Goal: Task Accomplishment & Management: Manage account settings

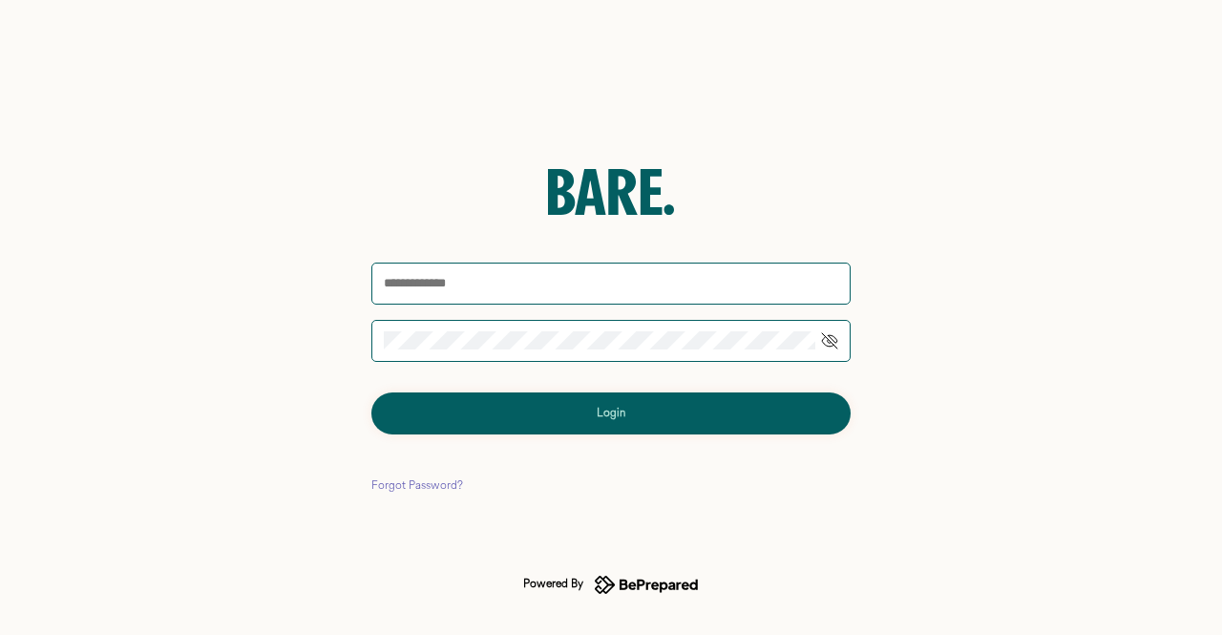
click at [475, 297] on input "text" at bounding box center [611, 284] width 479 height 42
type input "**********"
click at [532, 411] on button "Login" at bounding box center [611, 414] width 479 height 42
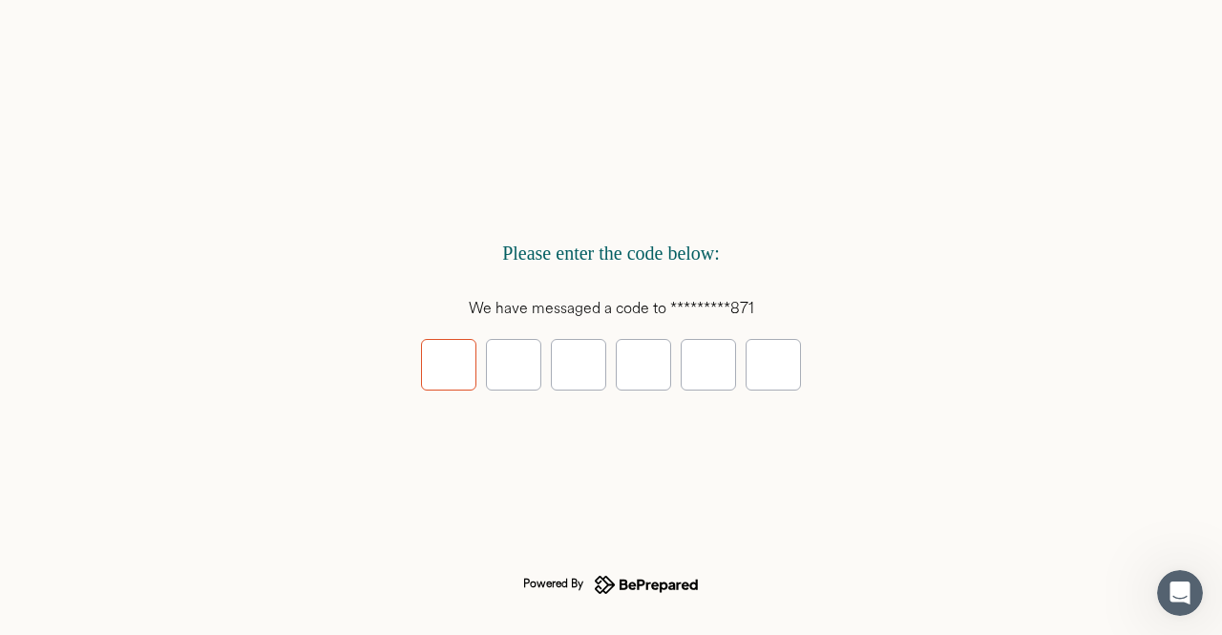
click at [443, 358] on input "tel" at bounding box center [448, 365] width 55 height 52
type input "*"
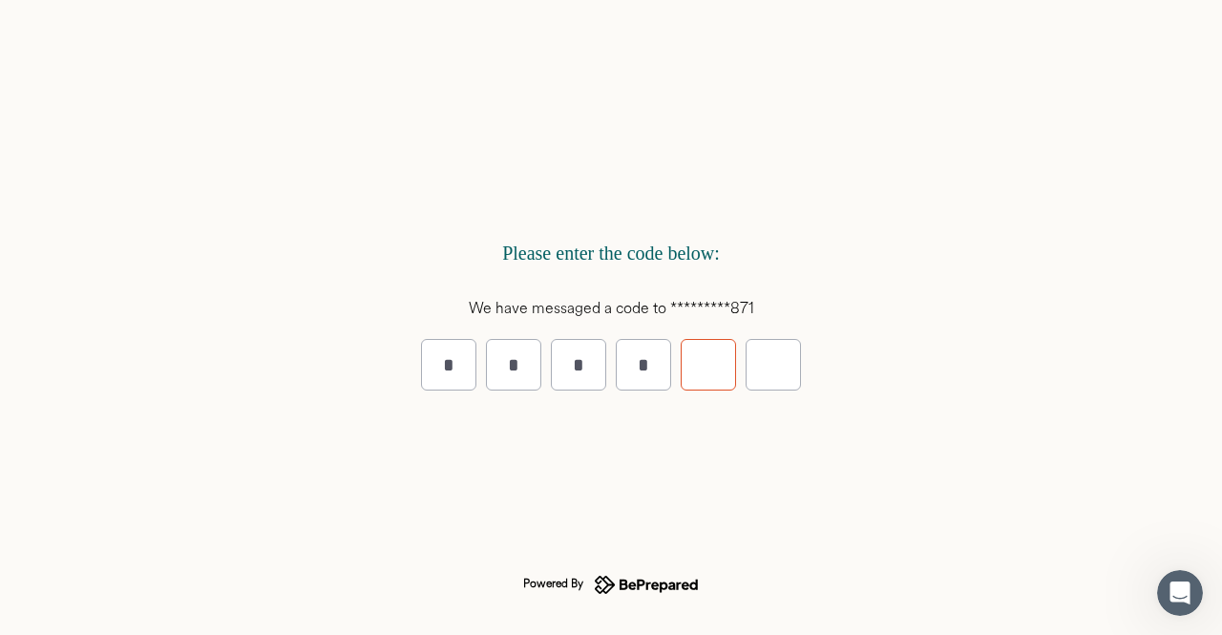
type input "*"
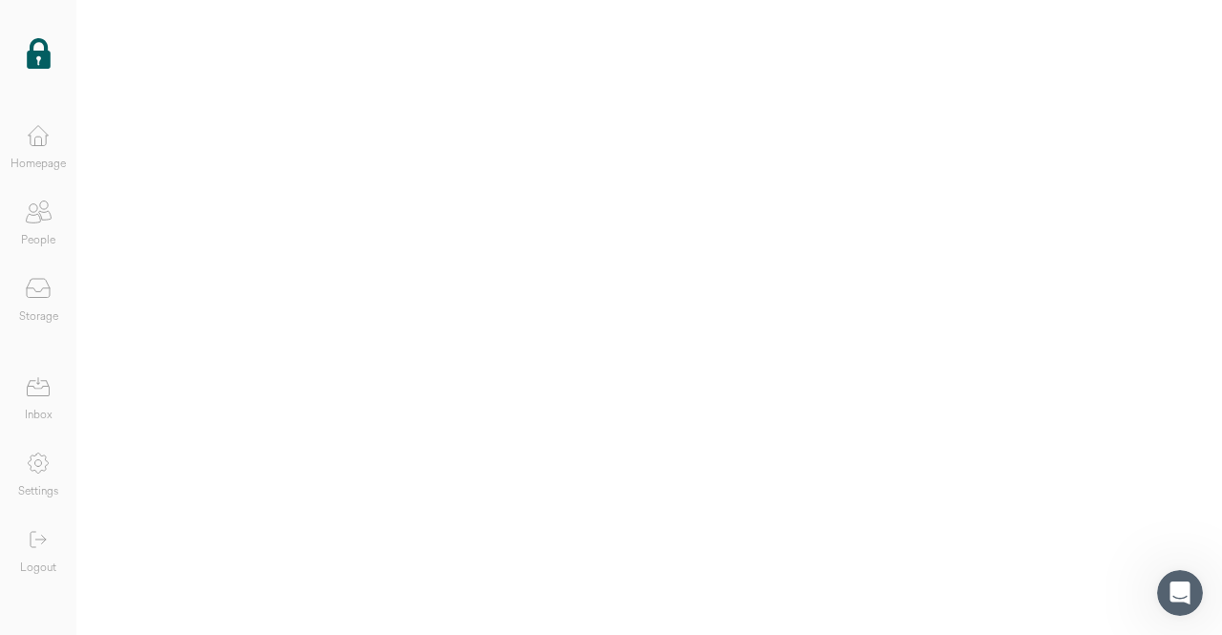
click at [48, 138] on icon at bounding box center [38, 136] width 38 height 38
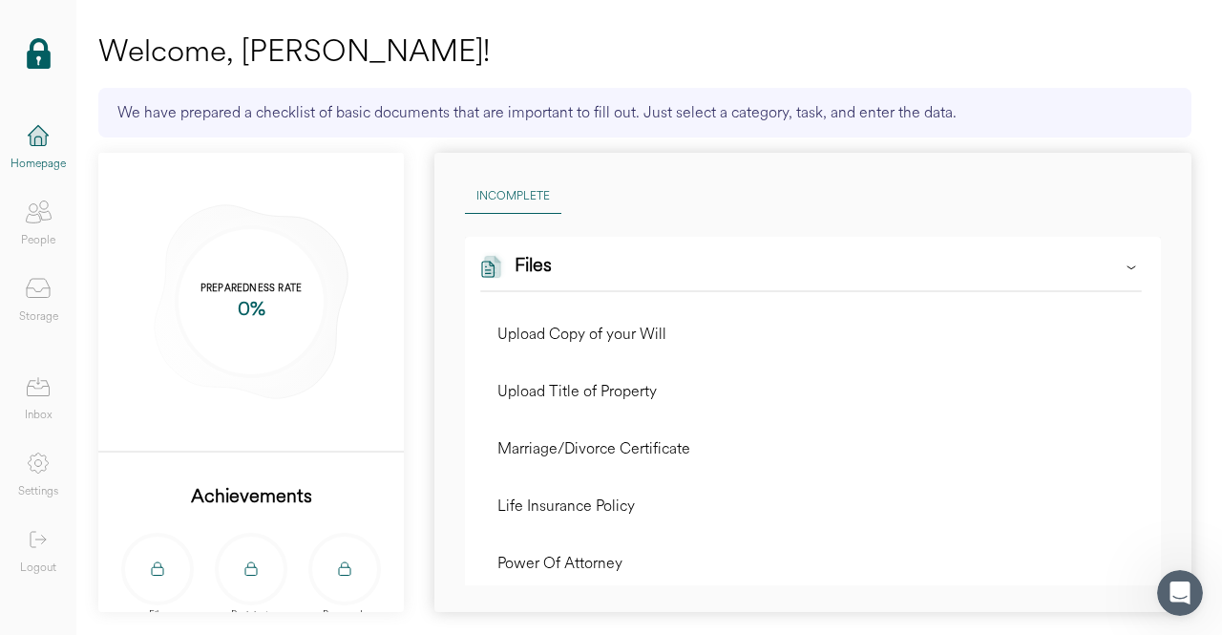
click at [34, 215] on icon at bounding box center [34, 218] width 14 height 9
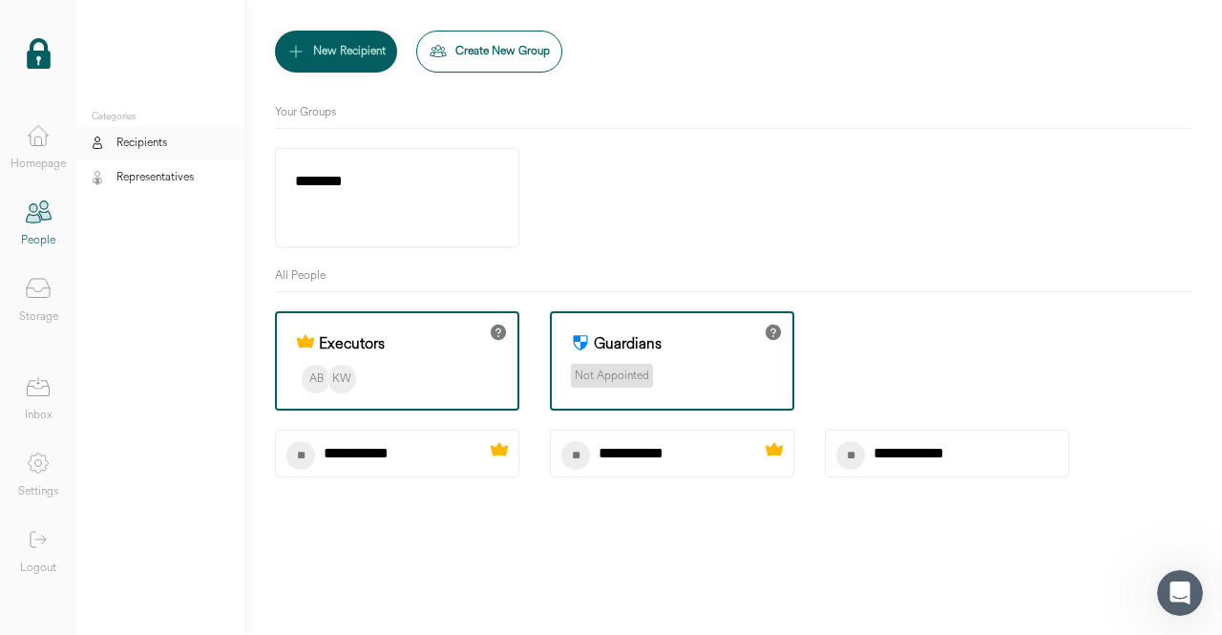
click at [33, 308] on div "Storage" at bounding box center [38, 317] width 39 height 19
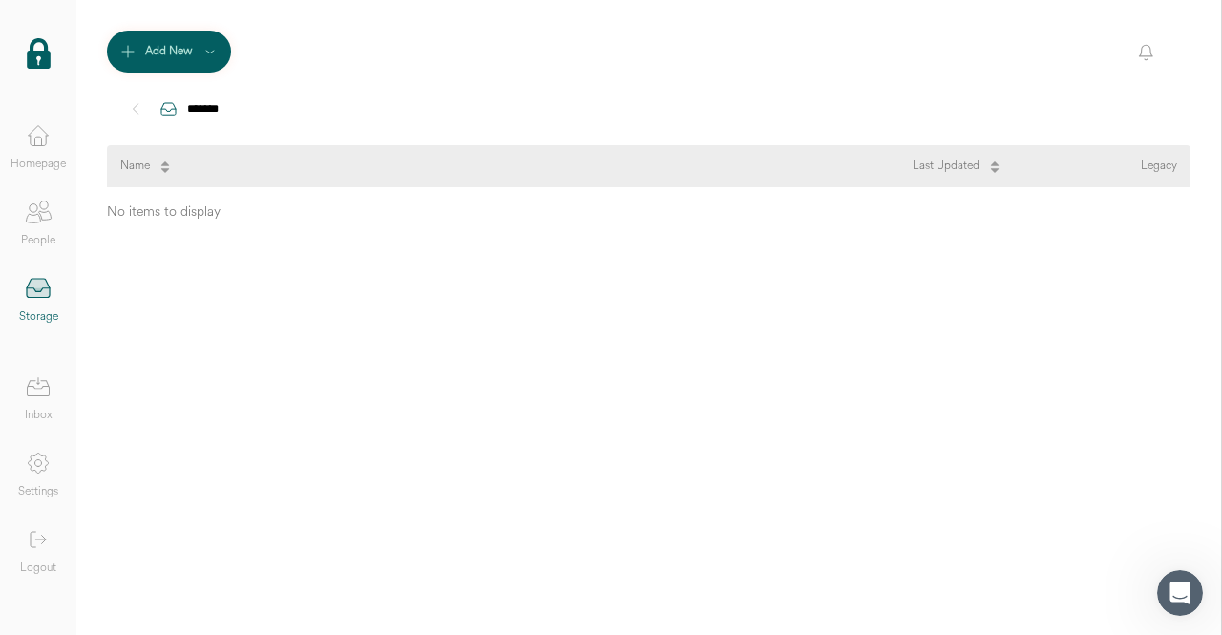
click at [34, 397] on icon at bounding box center [38, 387] width 38 height 38
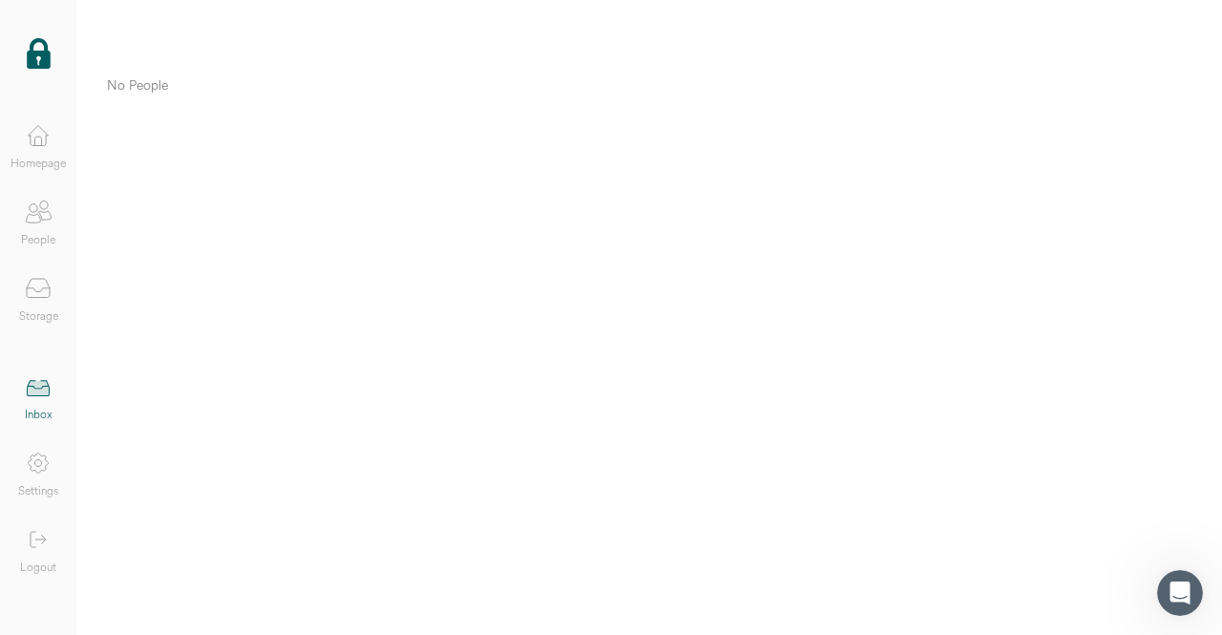
click at [38, 295] on icon at bounding box center [38, 288] width 38 height 38
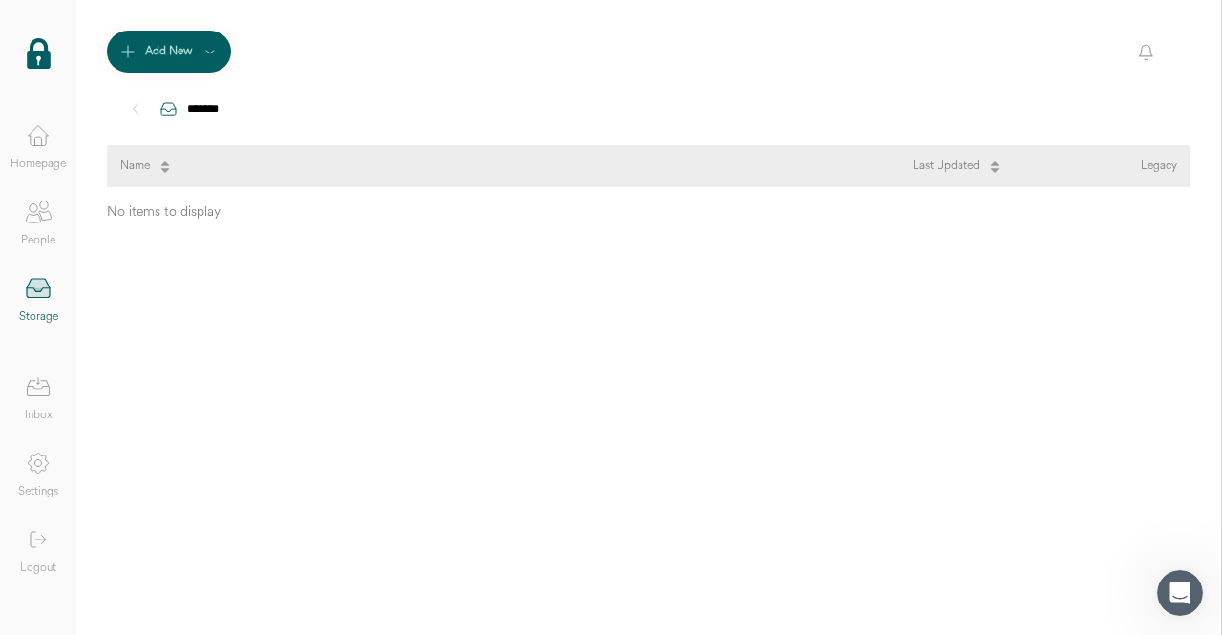
click at [32, 135] on icon at bounding box center [38, 136] width 38 height 38
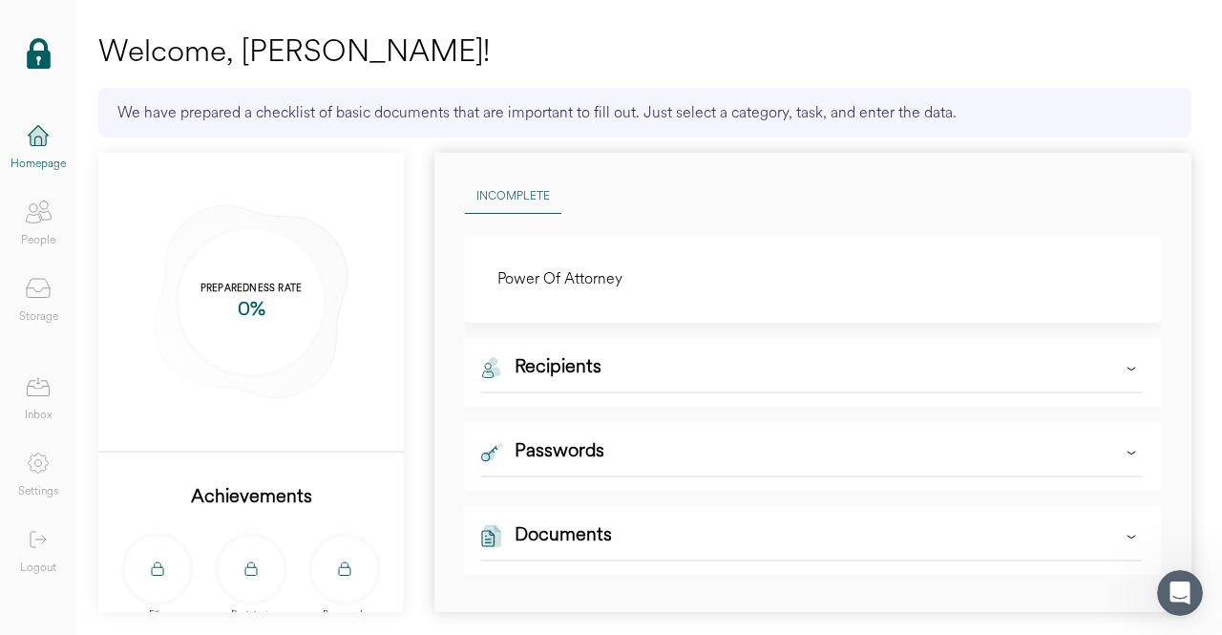
scroll to position [287, 0]
click at [1106, 274] on div "Add" at bounding box center [1113, 277] width 36 height 27
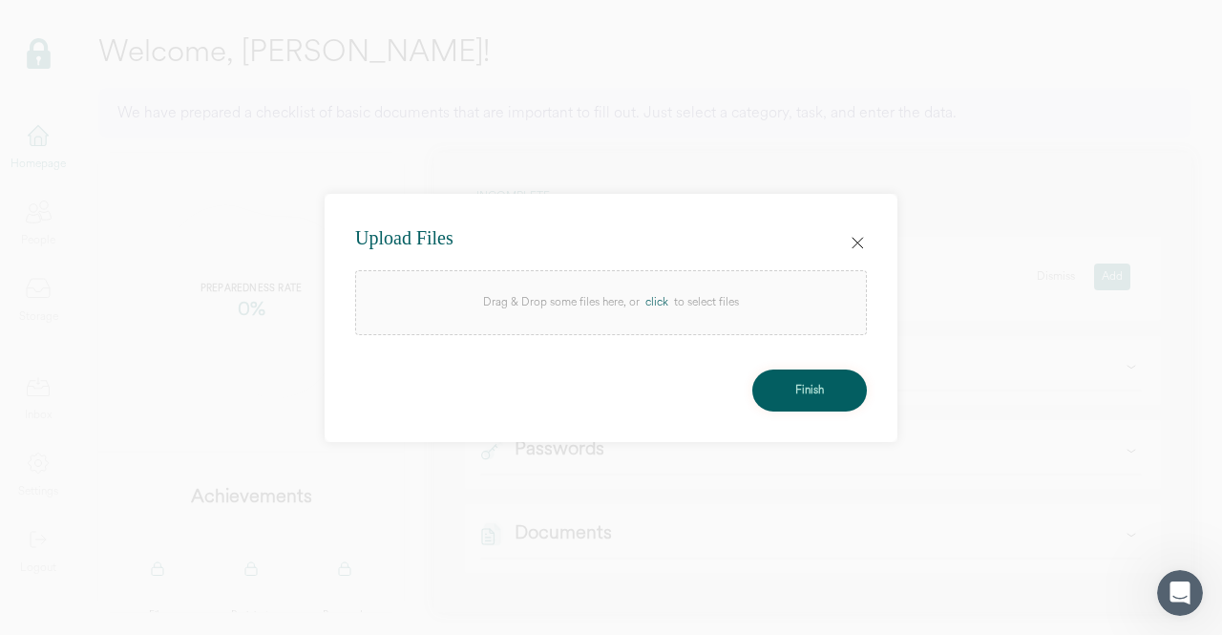
click at [661, 299] on div "click" at bounding box center [657, 302] width 34 height 19
click at [859, 244] on icon at bounding box center [858, 243] width 11 height 11
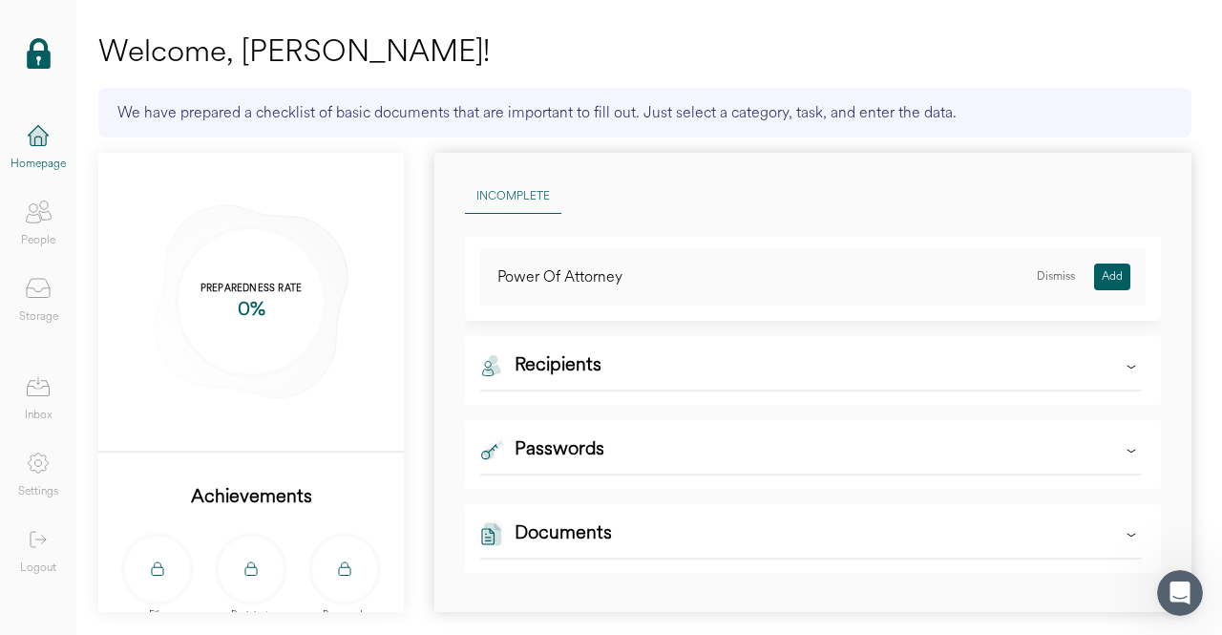
click at [1095, 277] on div "Add" at bounding box center [1113, 277] width 36 height 27
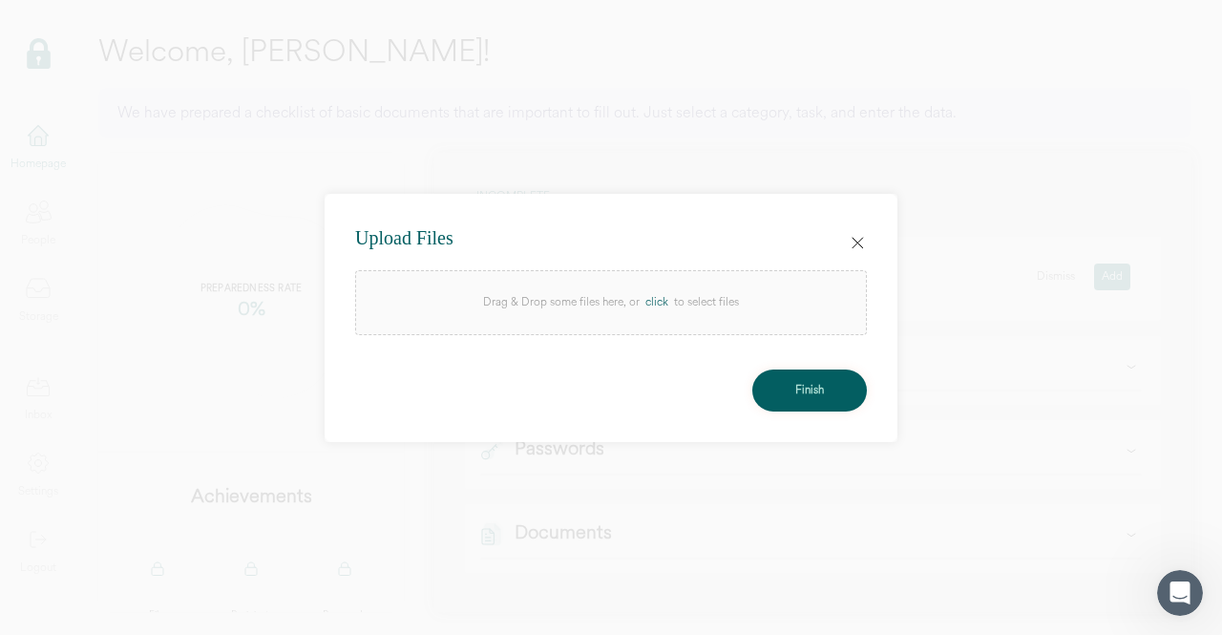
click at [658, 303] on div "click" at bounding box center [657, 302] width 34 height 19
click at [858, 240] on icon at bounding box center [857, 242] width 19 height 19
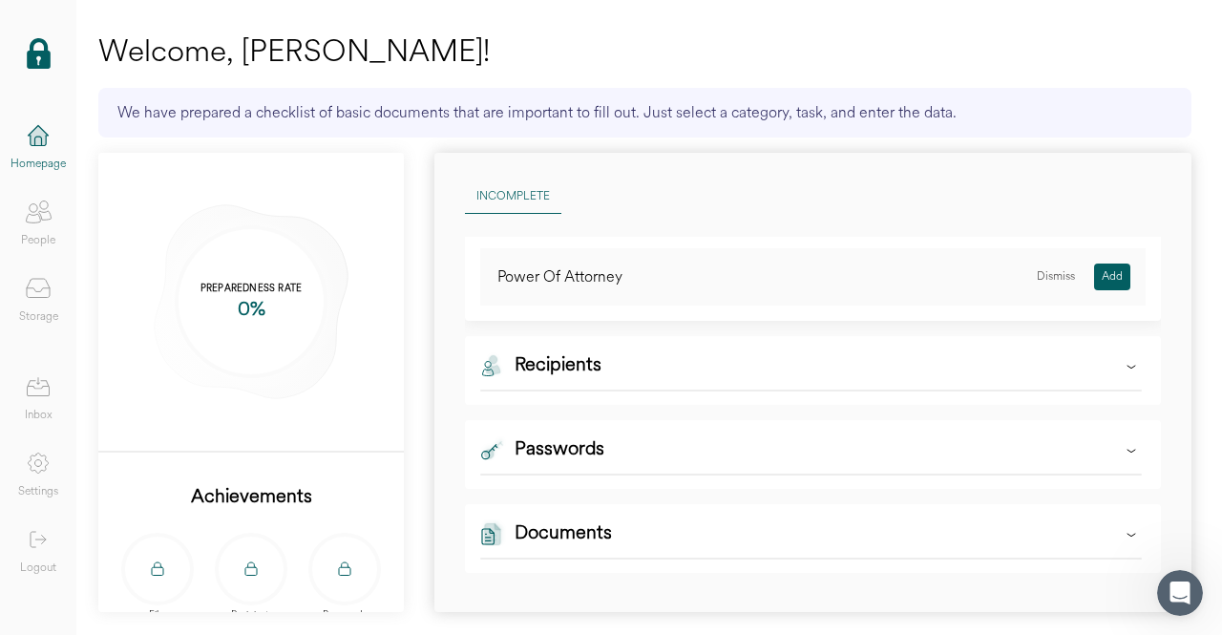
click at [1103, 280] on div "Add" at bounding box center [1113, 277] width 36 height 27
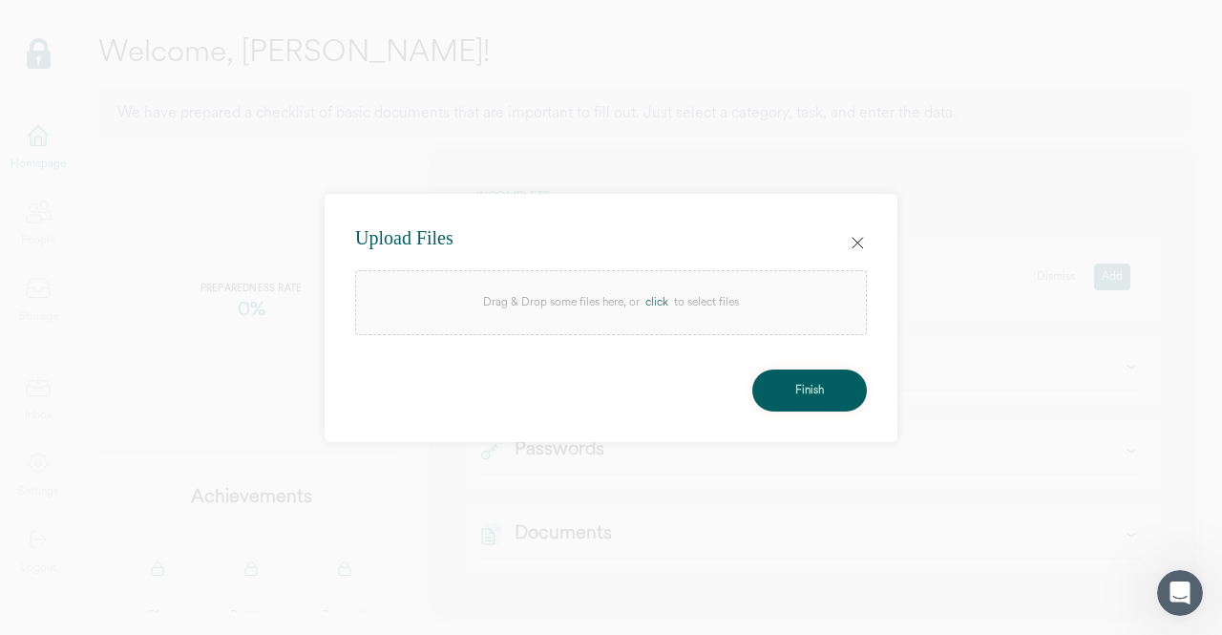
drag, startPoint x: 802, startPoint y: 387, endPoint x: 693, endPoint y: 315, distance: 130.3
click at [701, 315] on div "Upload Files Drag & Drop some files here, or click to select files Finish" at bounding box center [611, 318] width 573 height 248
click at [663, 297] on div "click" at bounding box center [657, 302] width 34 height 19
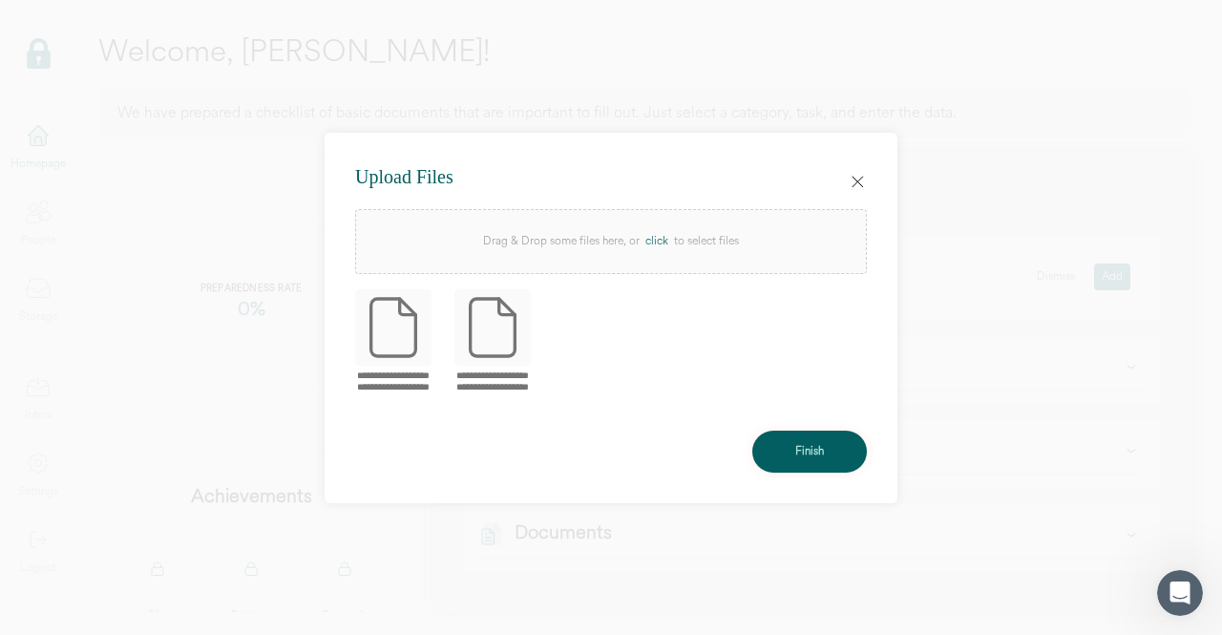
click at [794, 454] on button "Finish" at bounding box center [810, 452] width 115 height 42
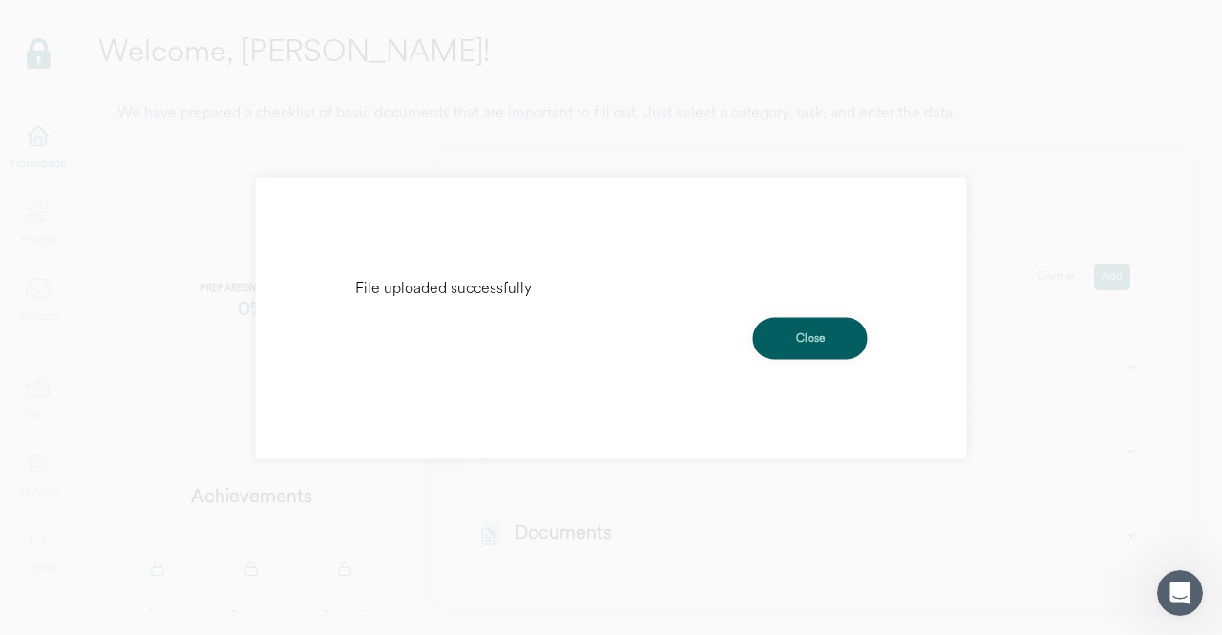
click at [822, 341] on div "Close" at bounding box center [811, 338] width 29 height 19
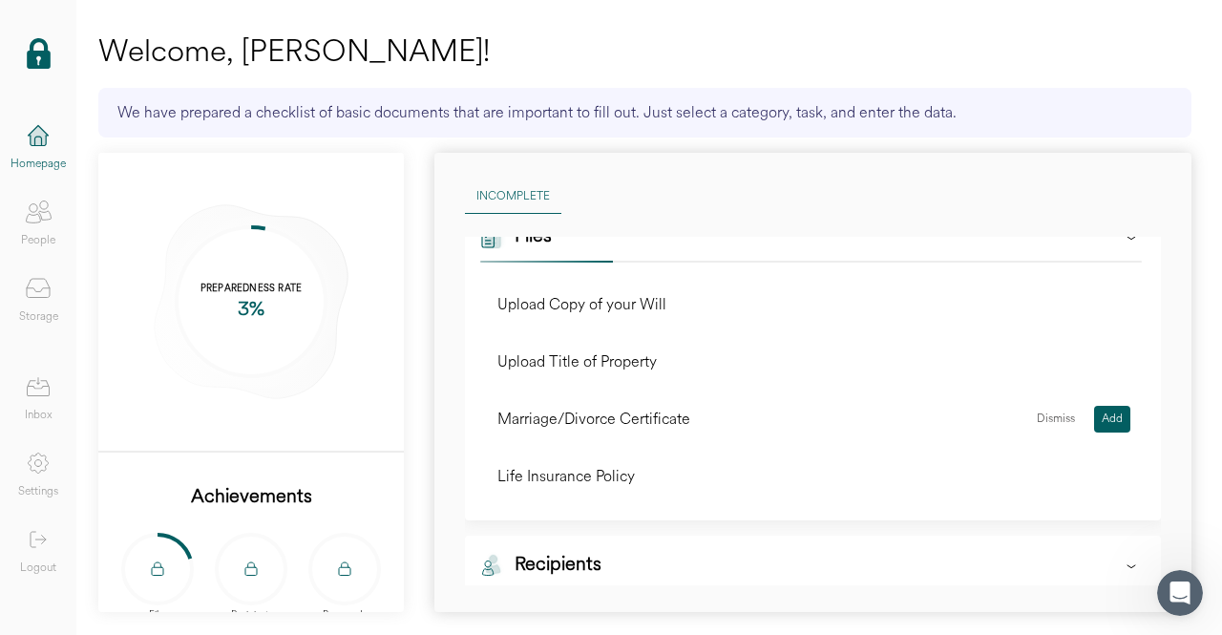
scroll to position [0, 0]
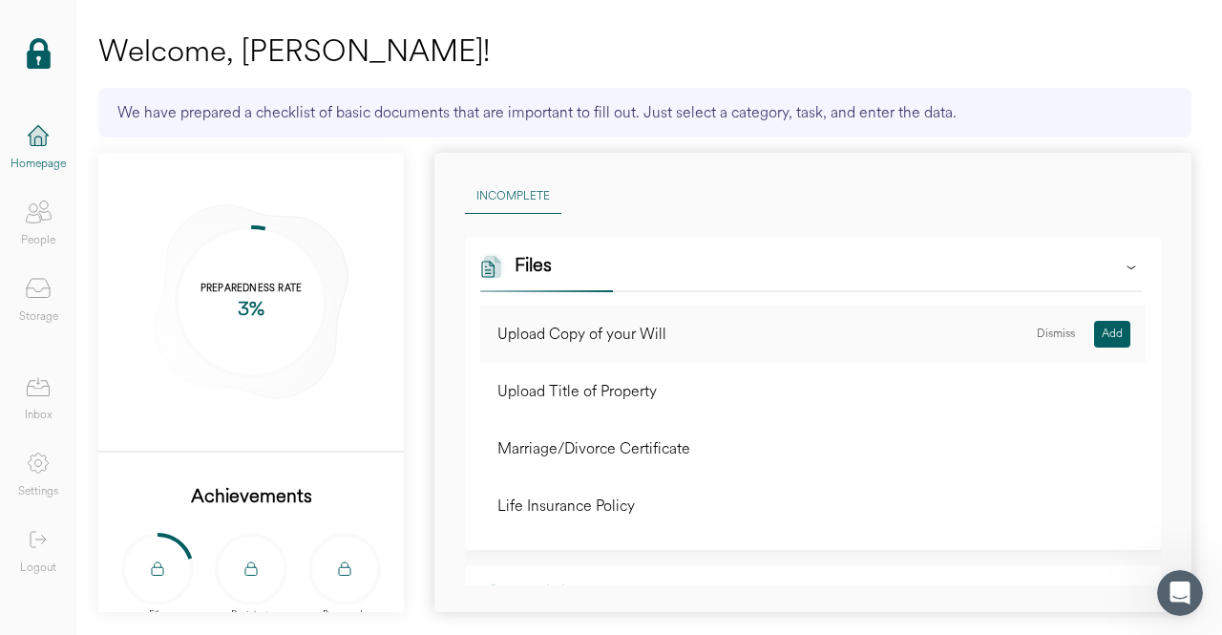
click at [1102, 331] on div "Add" at bounding box center [1113, 334] width 36 height 27
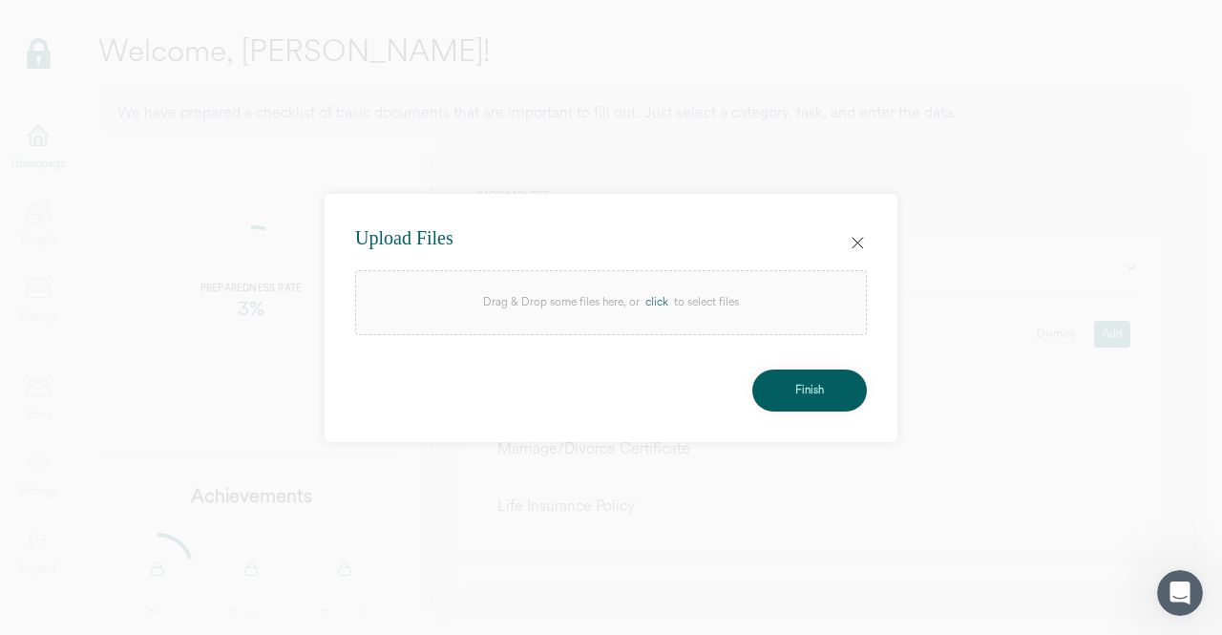
click at [653, 307] on div "click" at bounding box center [657, 302] width 34 height 19
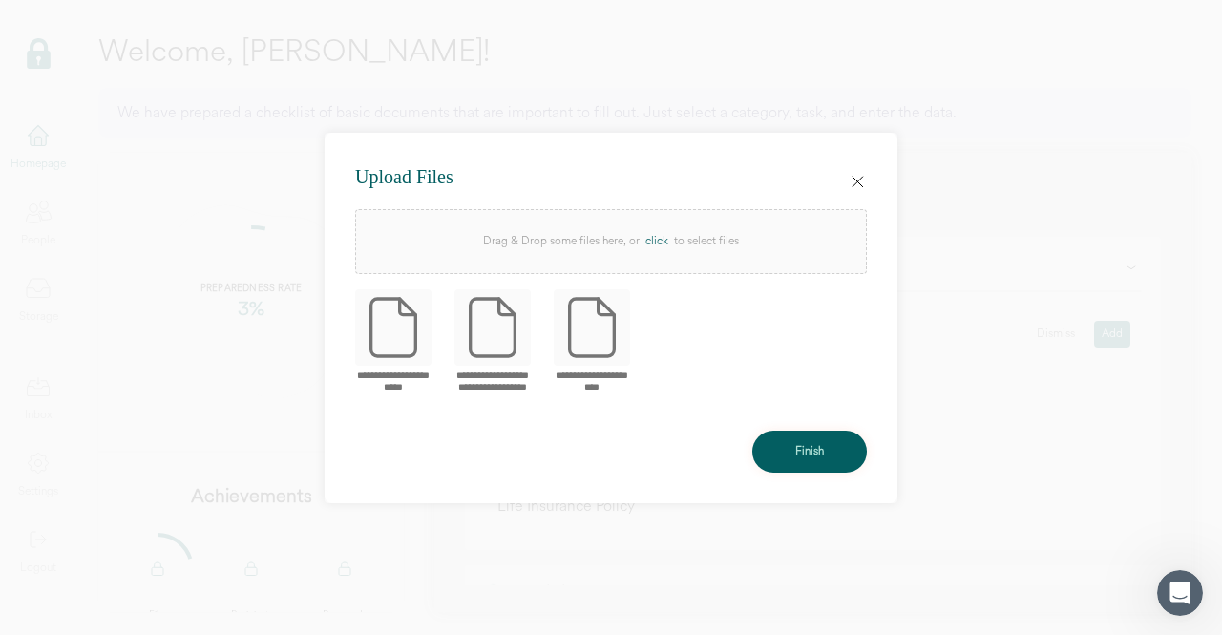
click at [834, 442] on button "Finish" at bounding box center [810, 452] width 115 height 42
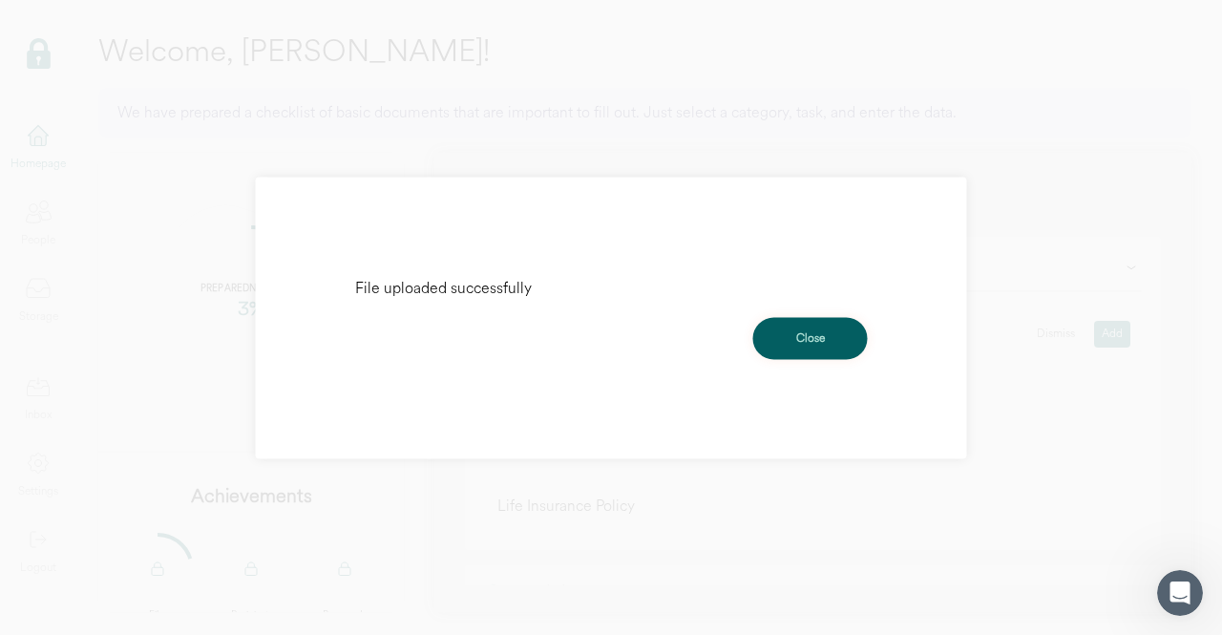
click at [797, 335] on div "Close" at bounding box center [811, 338] width 29 height 19
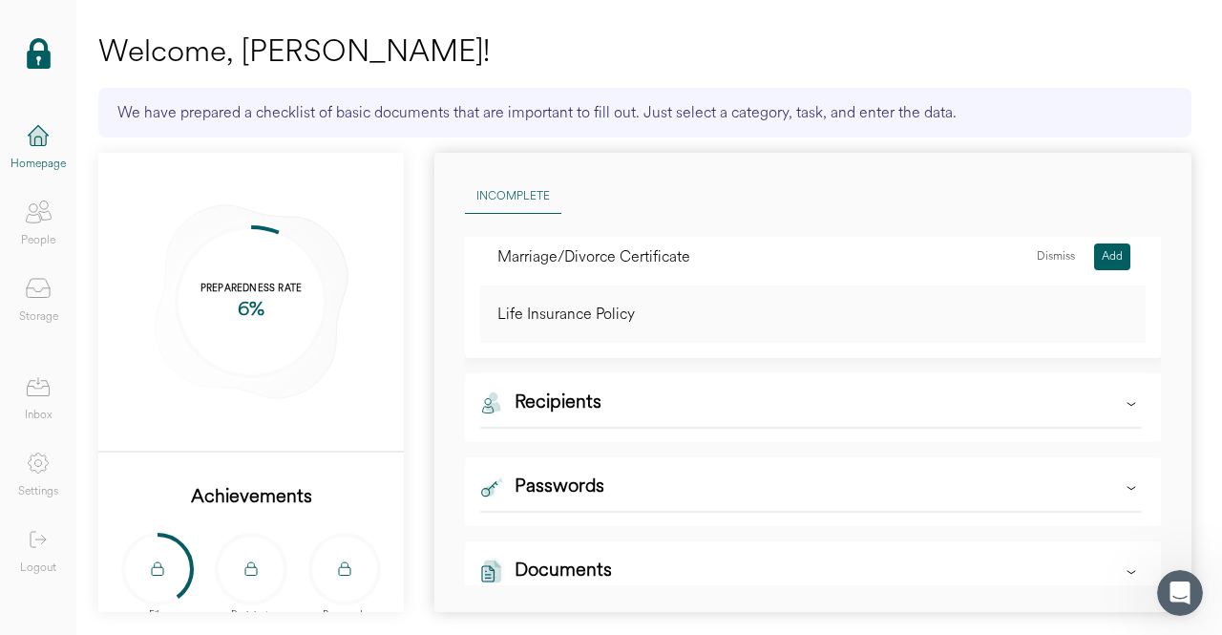
scroll to position [287, 0]
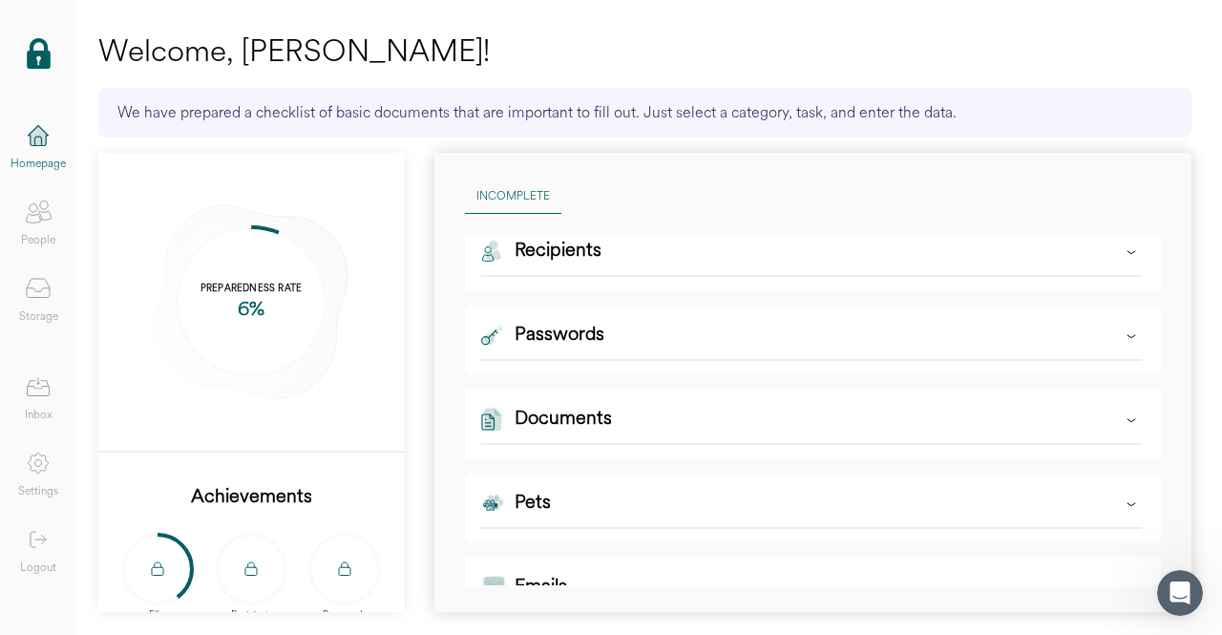
click at [586, 426] on div "Documents" at bounding box center [563, 424] width 97 height 38
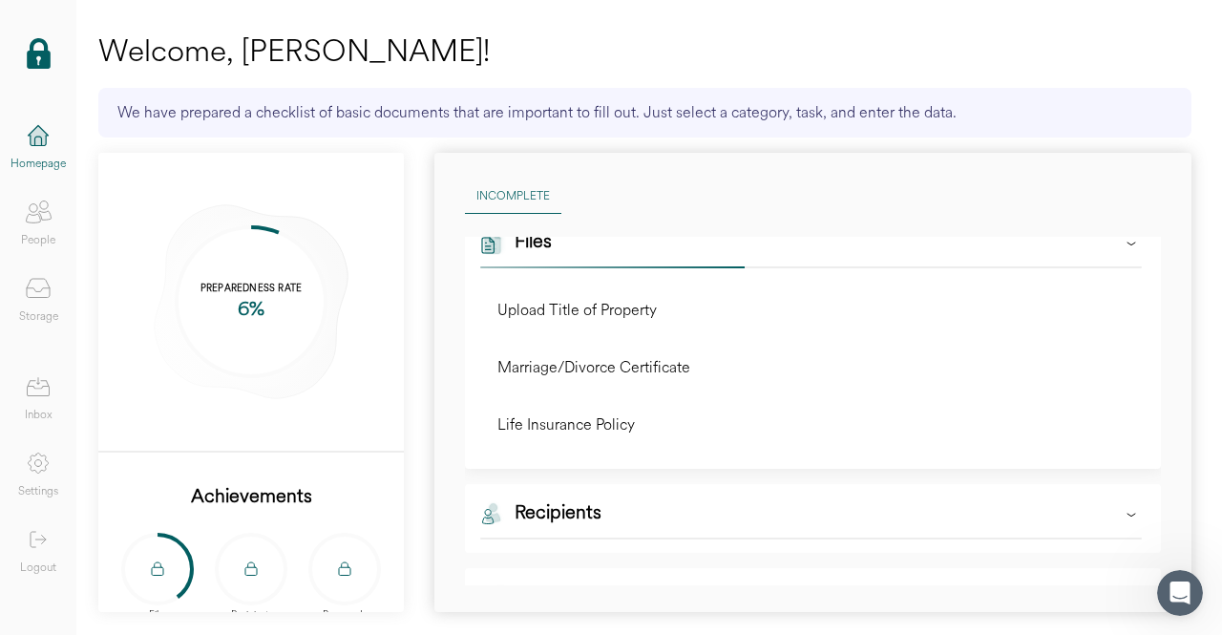
scroll to position [0, 0]
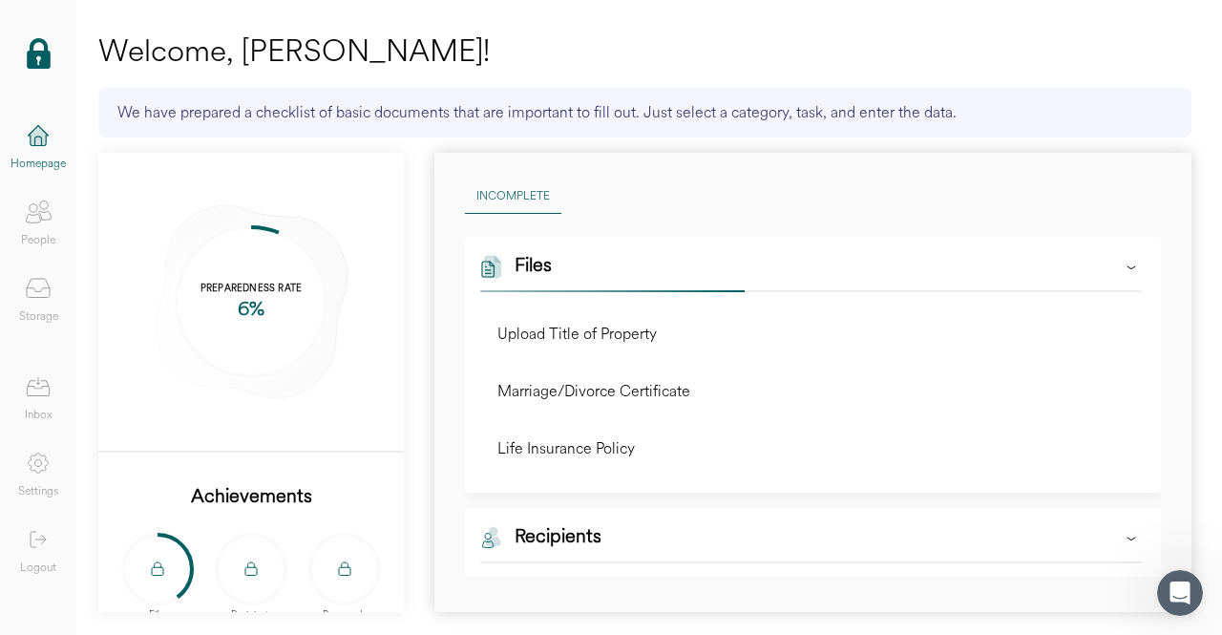
click at [543, 266] on div "Files" at bounding box center [533, 271] width 37 height 38
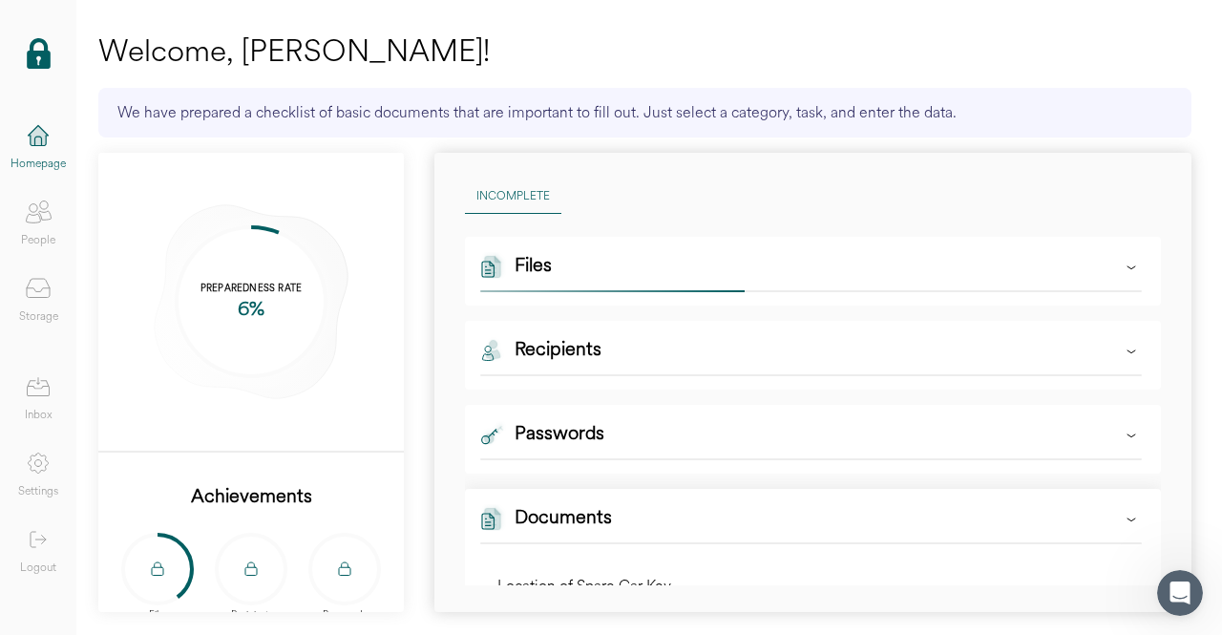
click at [493, 268] on icon at bounding box center [493, 268] width 7 height 0
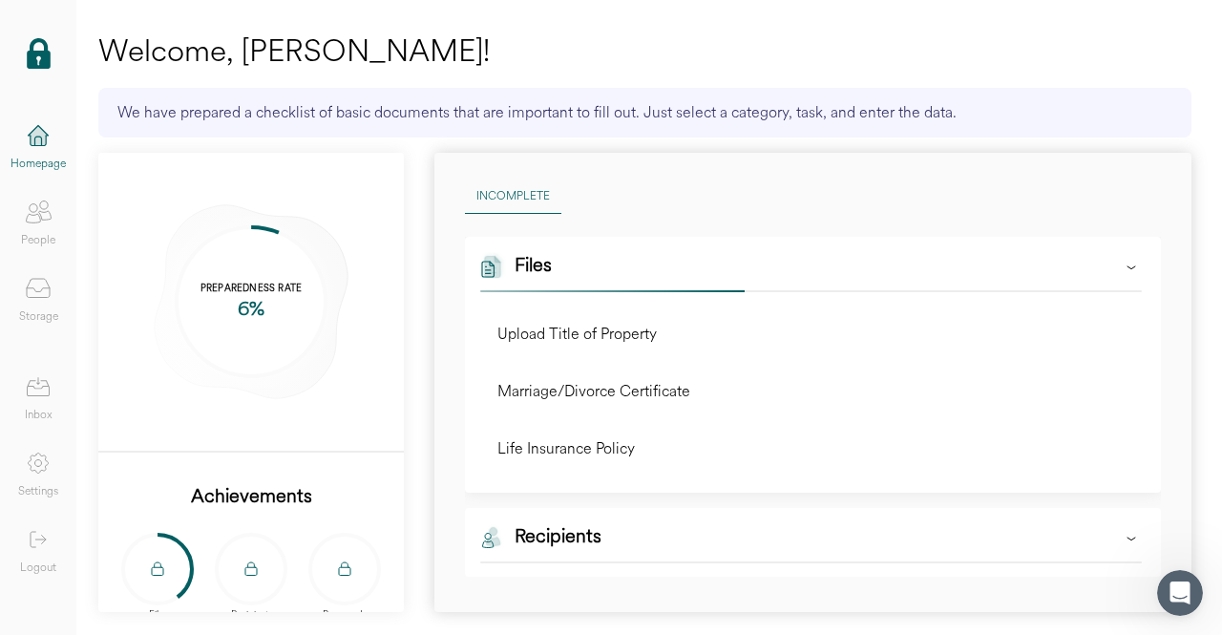
click at [42, 293] on icon at bounding box center [38, 288] width 38 height 38
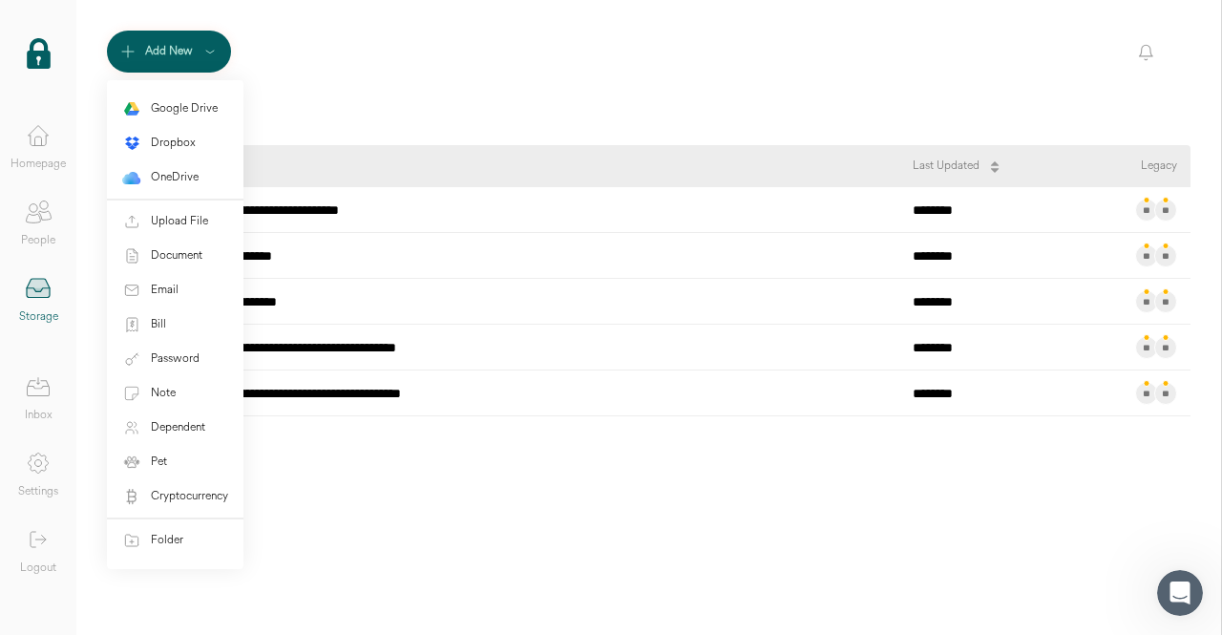
click at [149, 51] on div "Add New" at bounding box center [169, 51] width 48 height 19
click at [183, 223] on div "Upload File" at bounding box center [179, 221] width 57 height 19
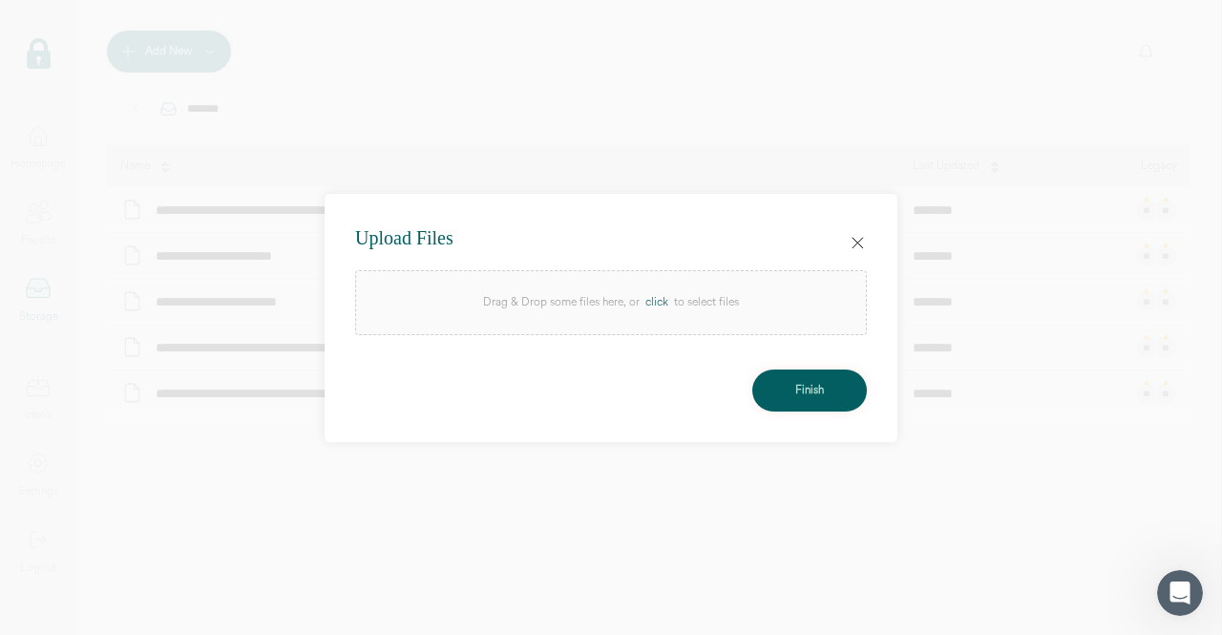
click at [659, 298] on div "click" at bounding box center [657, 302] width 34 height 19
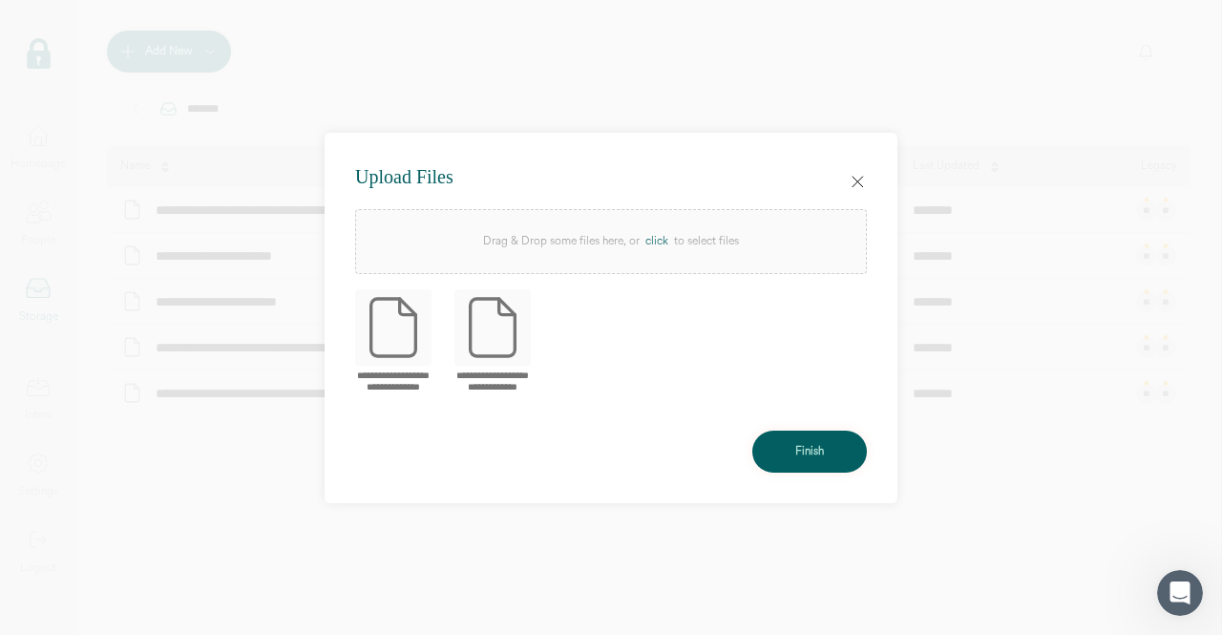
click at [808, 461] on button "Finish" at bounding box center [810, 452] width 115 height 42
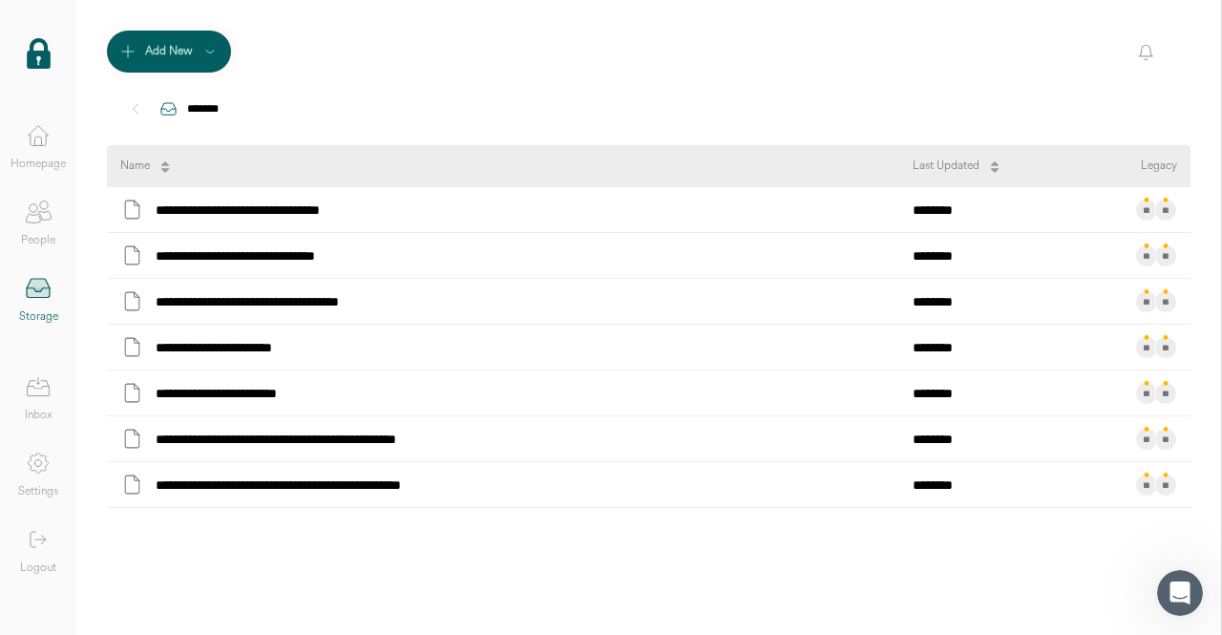
drag, startPoint x: 262, startPoint y: 436, endPoint x: 805, endPoint y: 109, distance: 634.5
click at [805, 109] on div "*******" at bounding box center [649, 109] width 1046 height 42
drag, startPoint x: 362, startPoint y: 485, endPoint x: 296, endPoint y: 53, distance: 436.7
click at [297, 56] on div "Add New" at bounding box center [649, 52] width 1084 height 42
click at [35, 476] on icon at bounding box center [38, 463] width 38 height 38
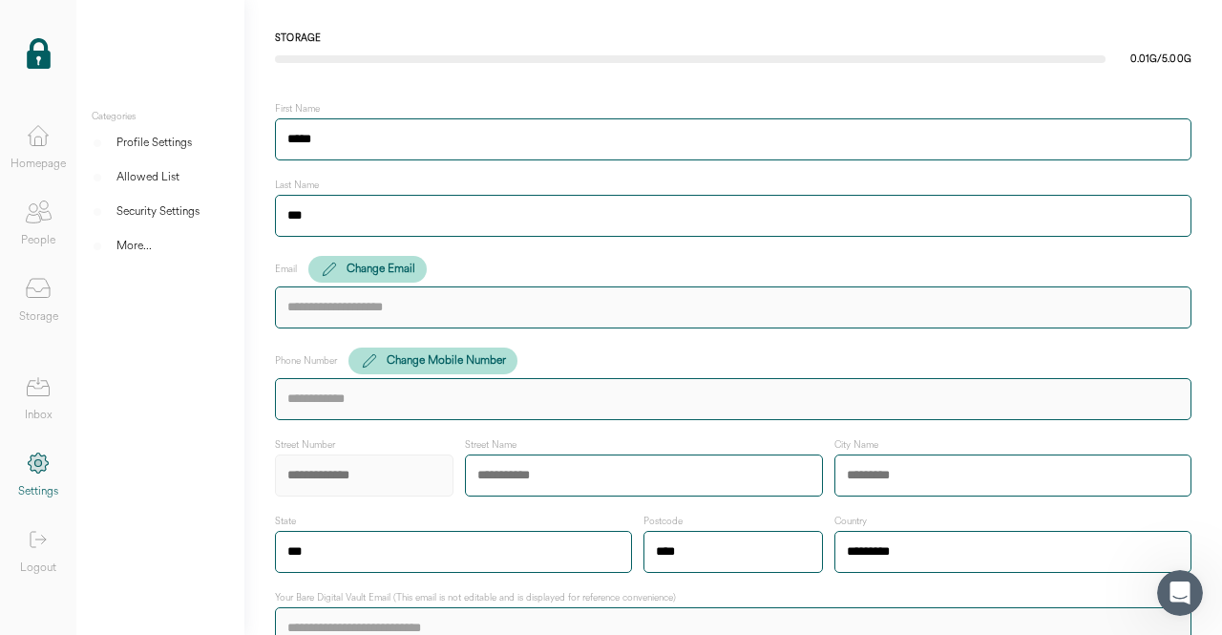
click at [310, 477] on input at bounding box center [364, 476] width 179 height 42
type input "****"
click at [572, 465] on input "****" at bounding box center [643, 476] width 357 height 42
type input "*******"
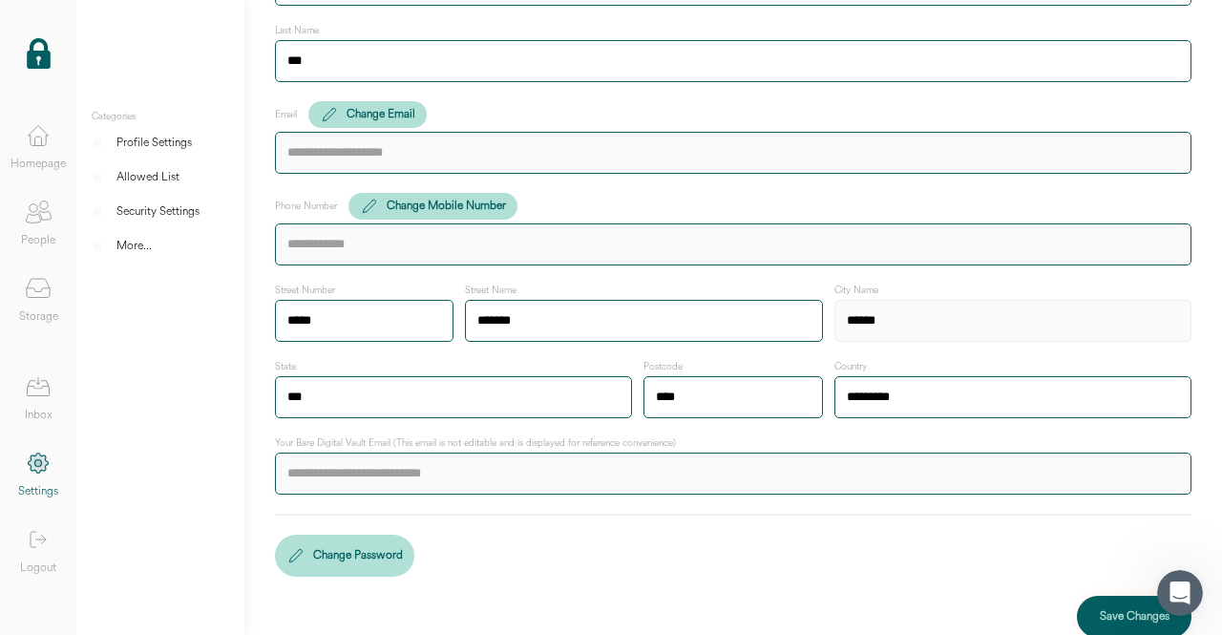
scroll to position [157, 0]
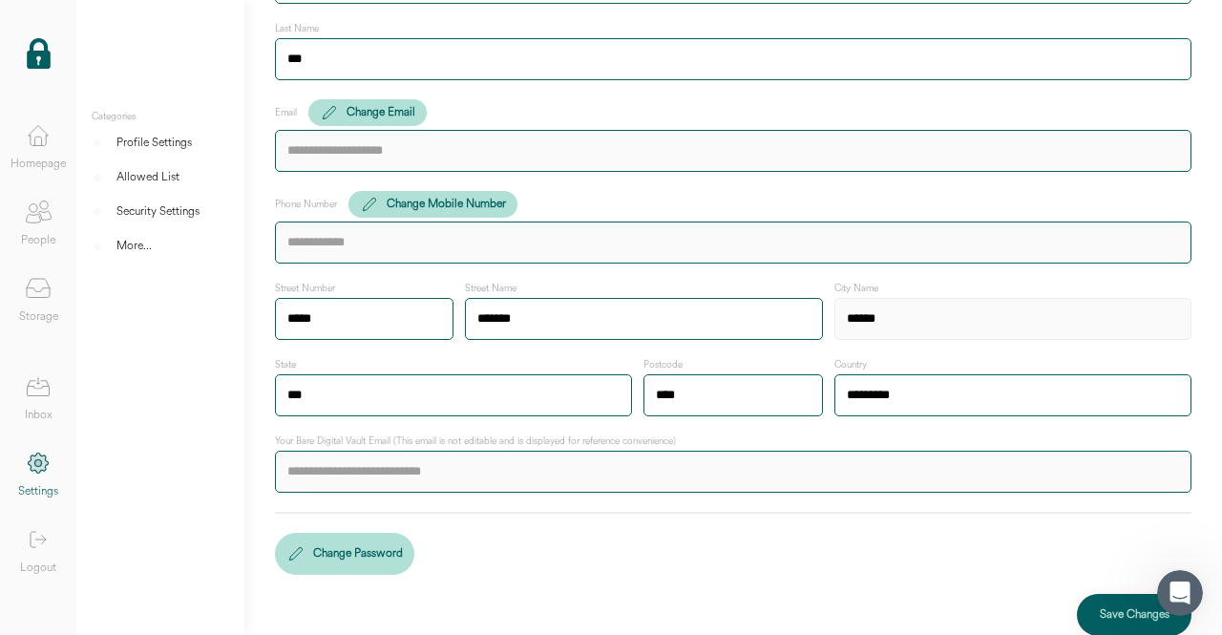
type input "******"
click at [1100, 606] on div "Save Changes" at bounding box center [1135, 615] width 70 height 19
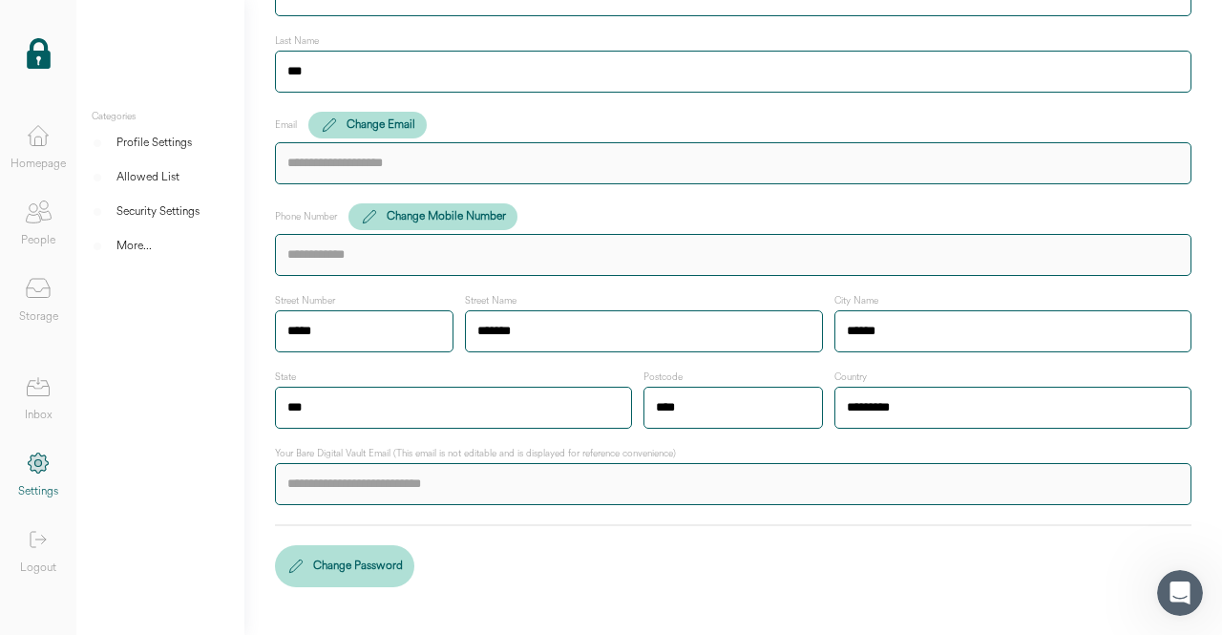
scroll to position [143, 0]
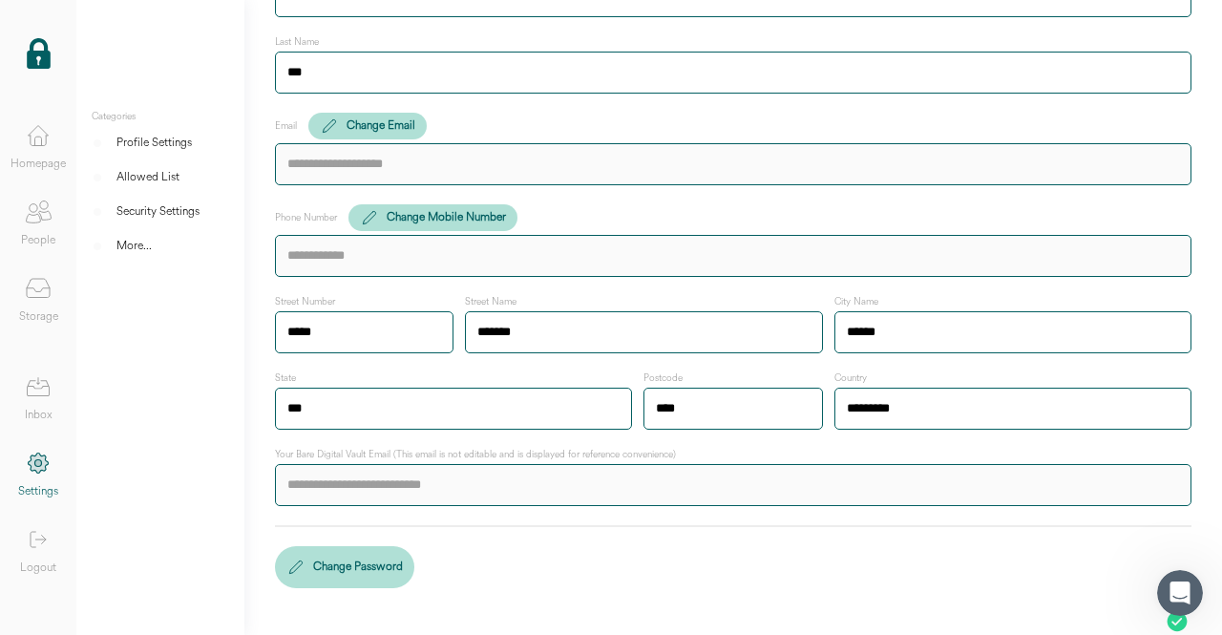
click at [136, 247] on div "More..." at bounding box center [134, 246] width 35 height 19
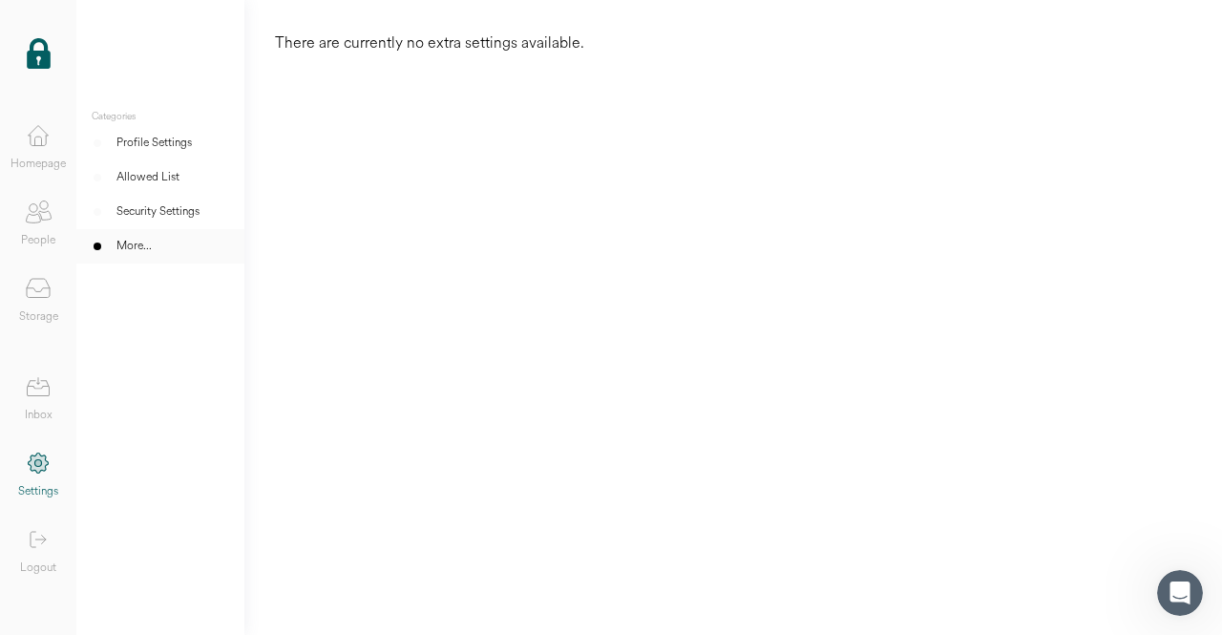
click at [145, 209] on div "Security Settings" at bounding box center [158, 211] width 83 height 19
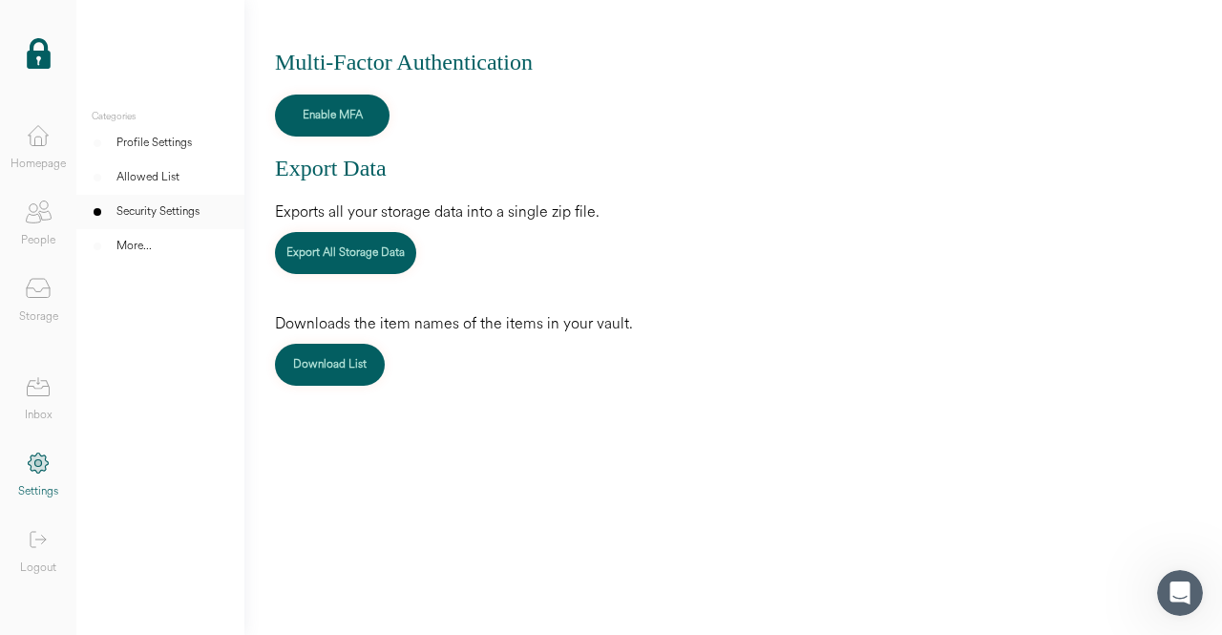
click at [164, 175] on div "Allowed List" at bounding box center [148, 177] width 63 height 19
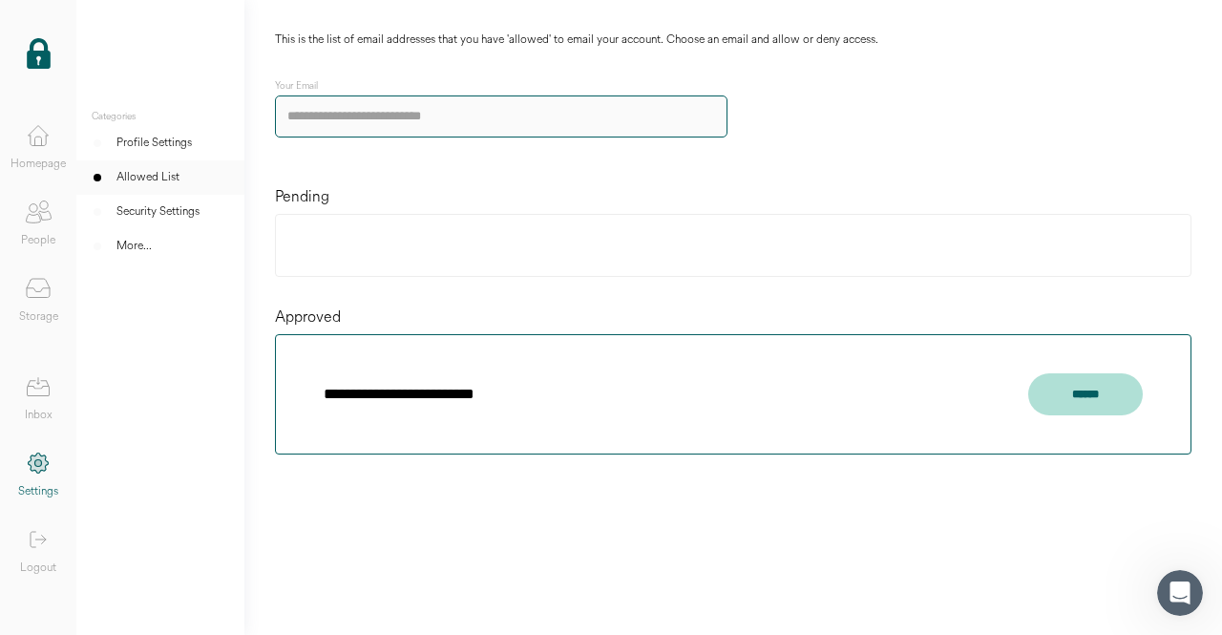
click at [153, 145] on div "Profile Settings" at bounding box center [154, 143] width 75 height 19
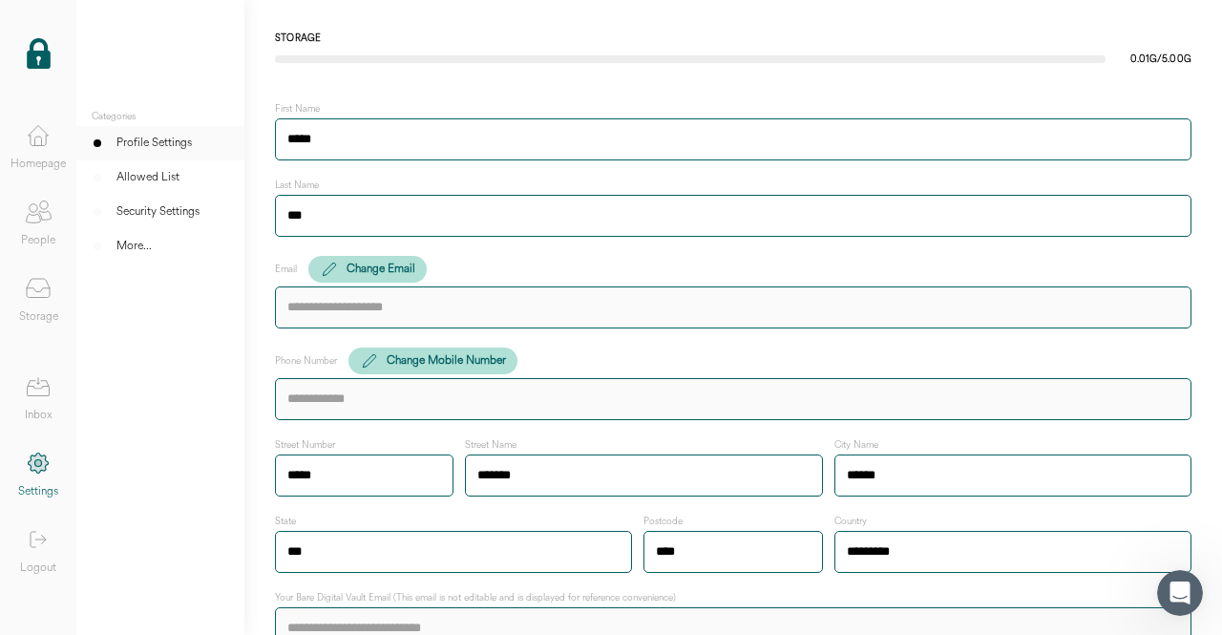
click at [34, 289] on icon at bounding box center [38, 290] width 23 height 4
click at [40, 295] on icon at bounding box center [38, 288] width 38 height 38
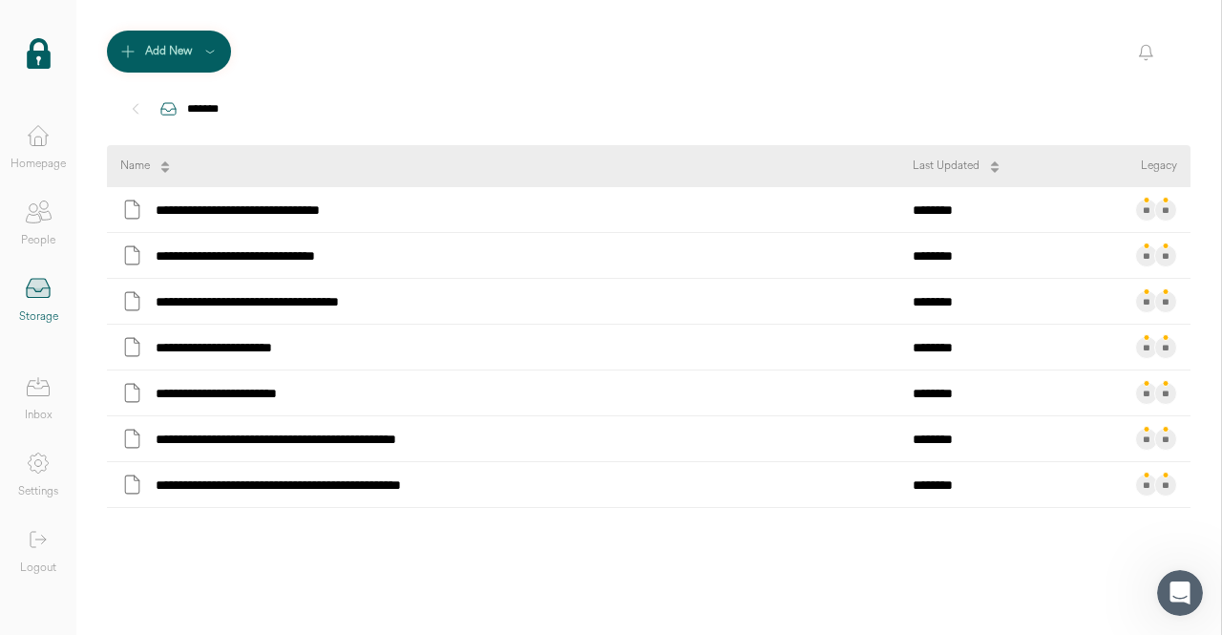
drag, startPoint x: 32, startPoint y: 150, endPoint x: 17, endPoint y: 148, distance: 14.5
click at [30, 150] on icon at bounding box center [38, 136] width 38 height 38
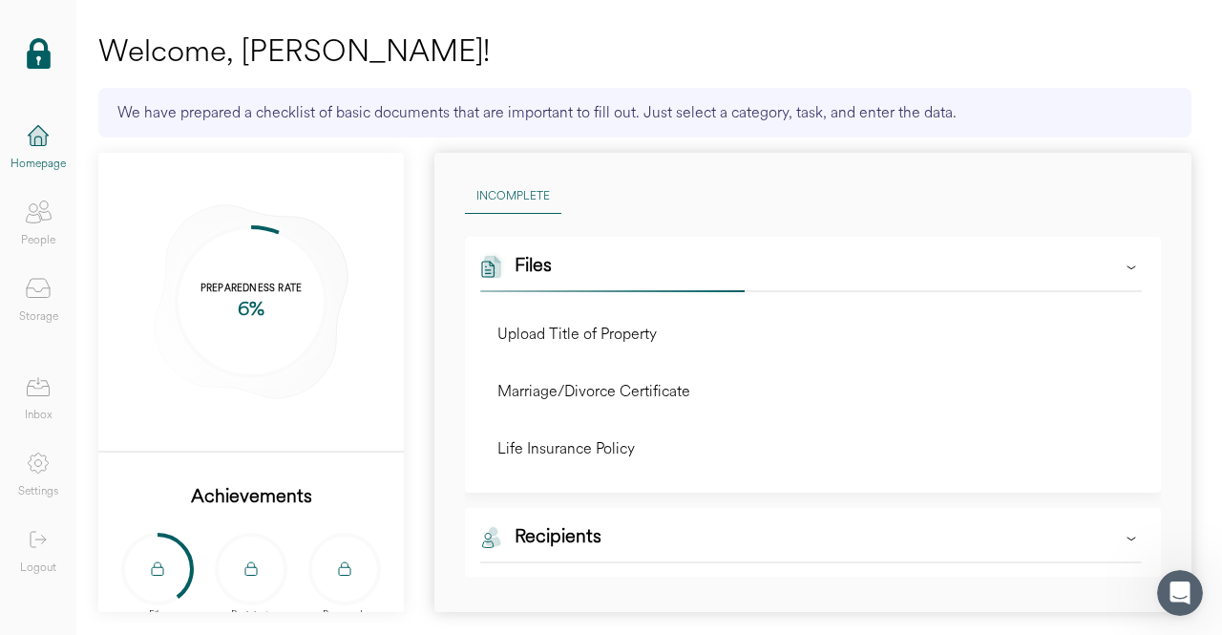
click at [1122, 270] on icon at bounding box center [1131, 267] width 19 height 19
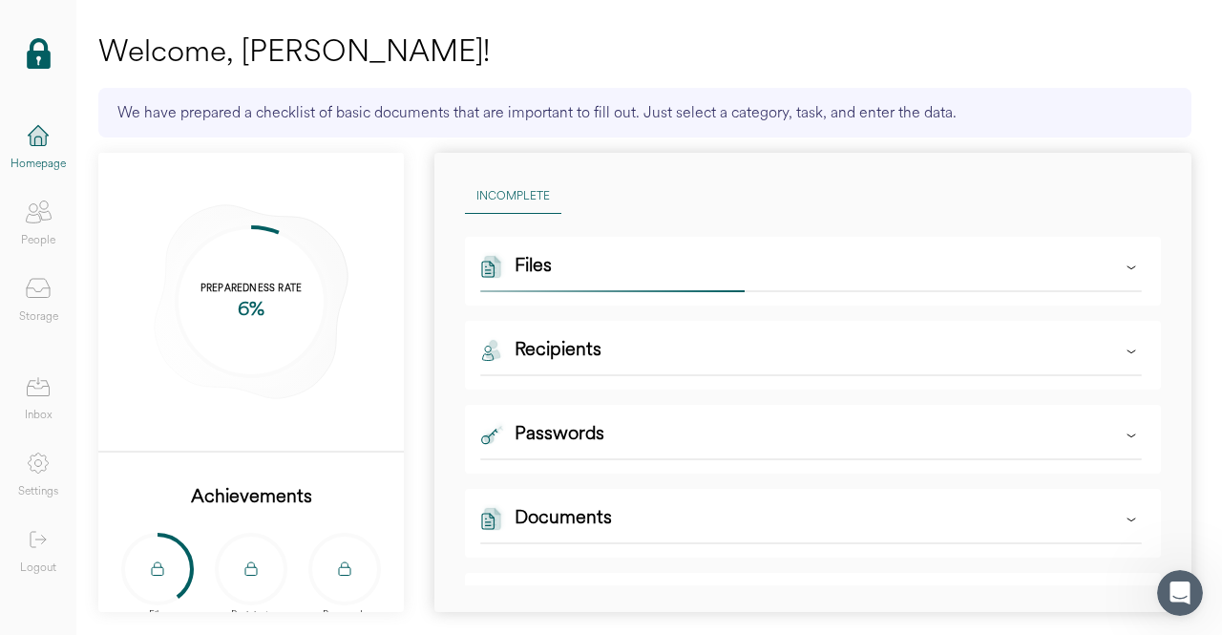
click at [528, 272] on div "Files" at bounding box center [533, 271] width 37 height 38
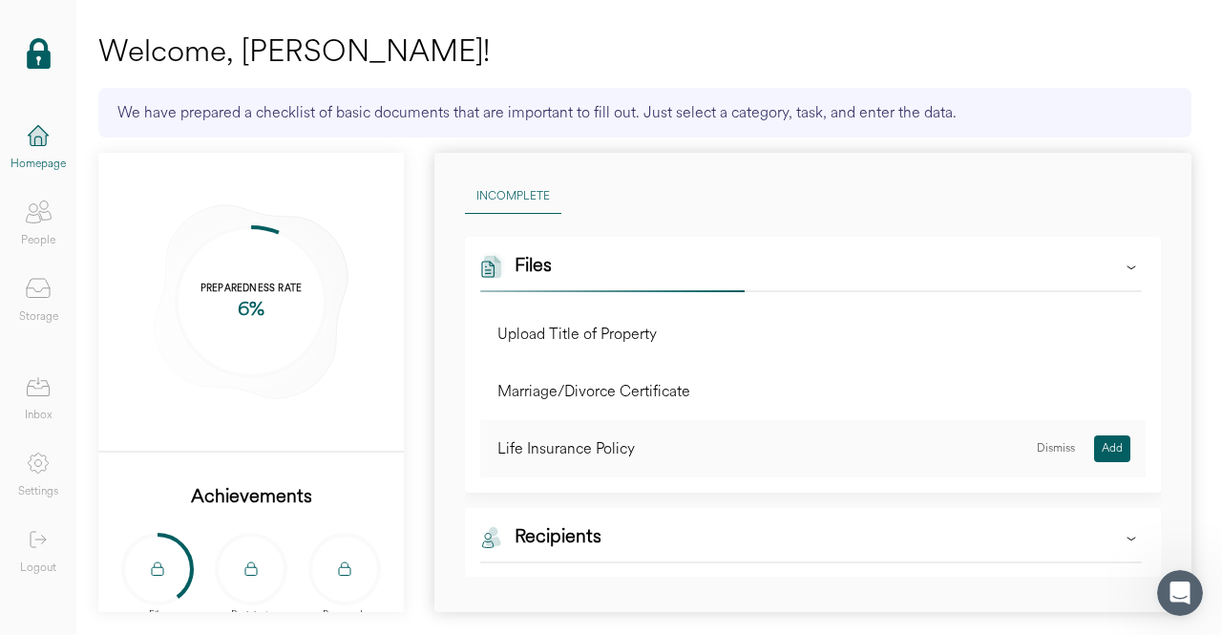
click at [1035, 447] on div "Dismiss" at bounding box center [1056, 449] width 53 height 27
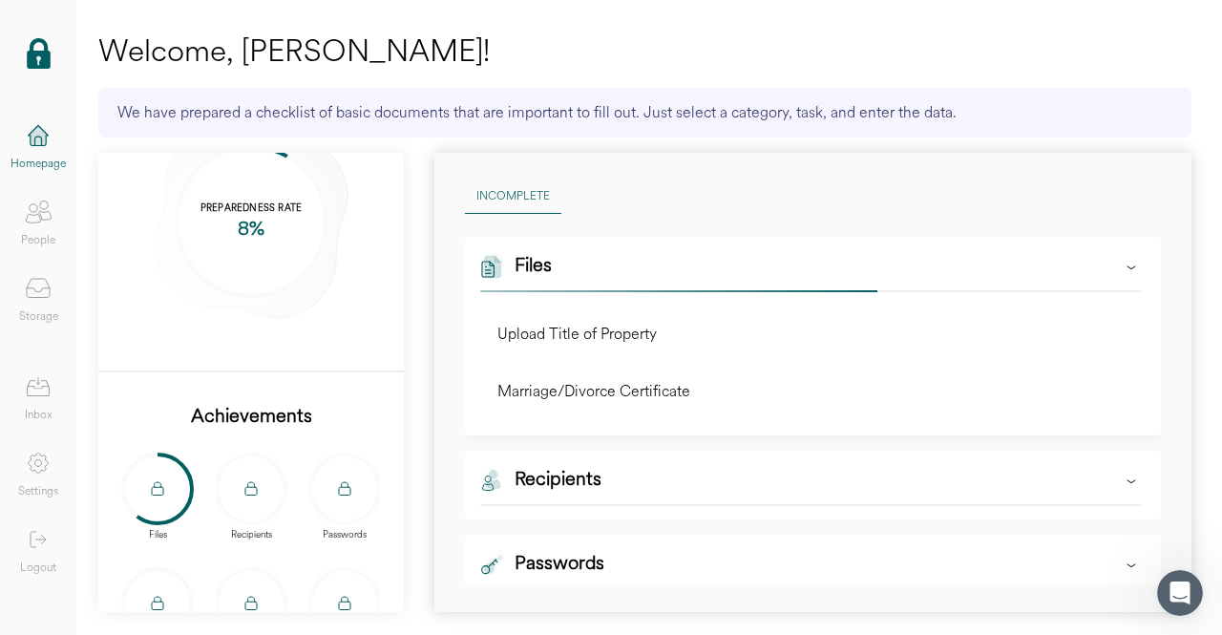
scroll to position [191, 0]
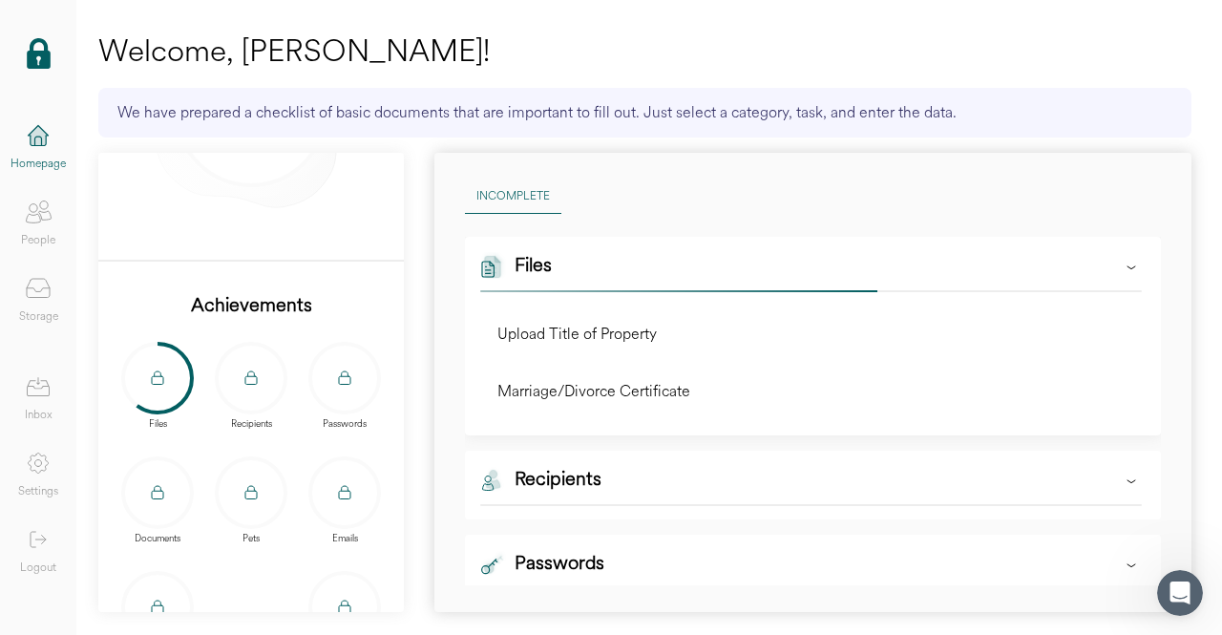
click at [157, 372] on icon at bounding box center [158, 374] width 7 height 5
click at [29, 301] on icon at bounding box center [38, 288] width 38 height 38
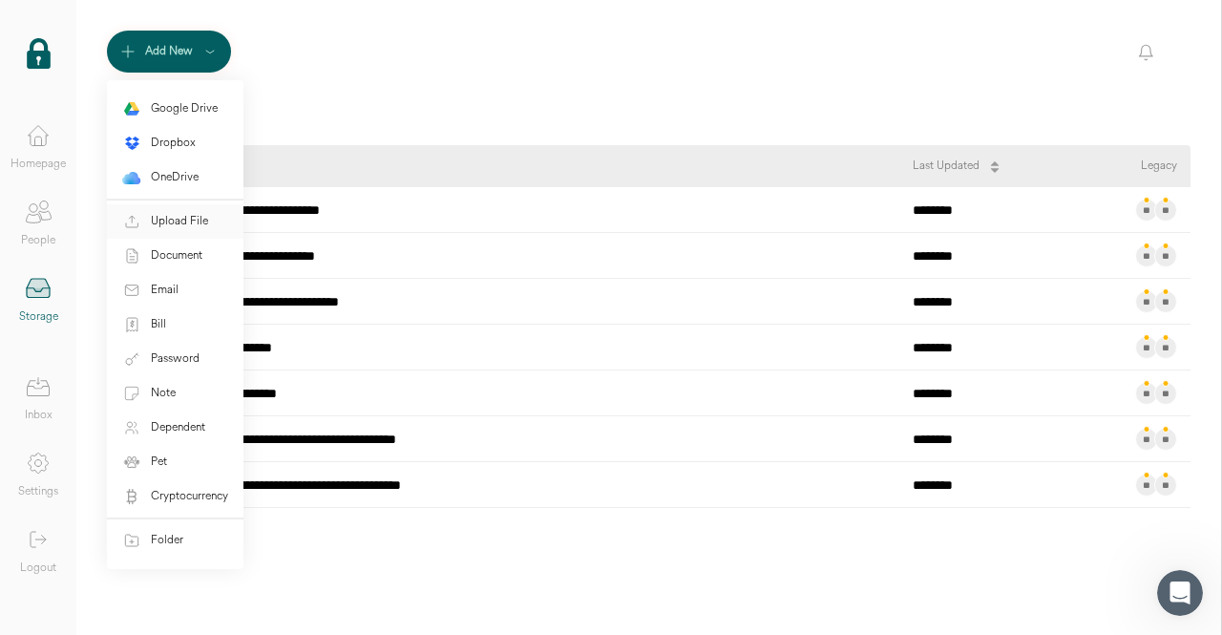
click at [166, 215] on div "Upload File" at bounding box center [179, 221] width 57 height 19
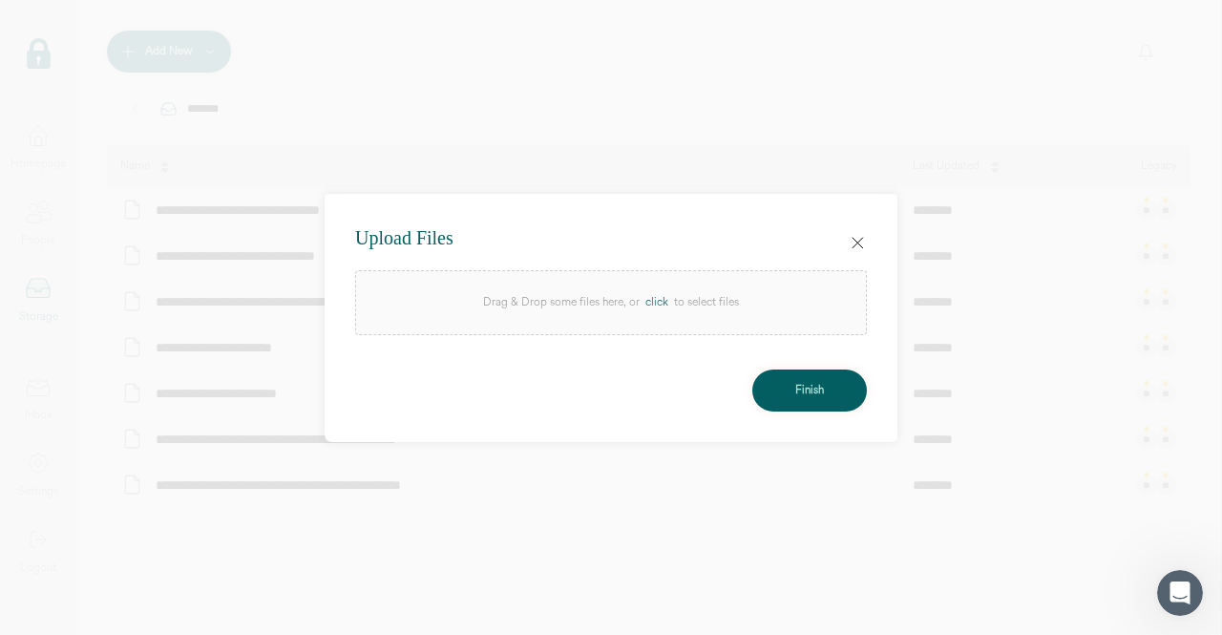
click at [663, 306] on div "click" at bounding box center [657, 302] width 34 height 19
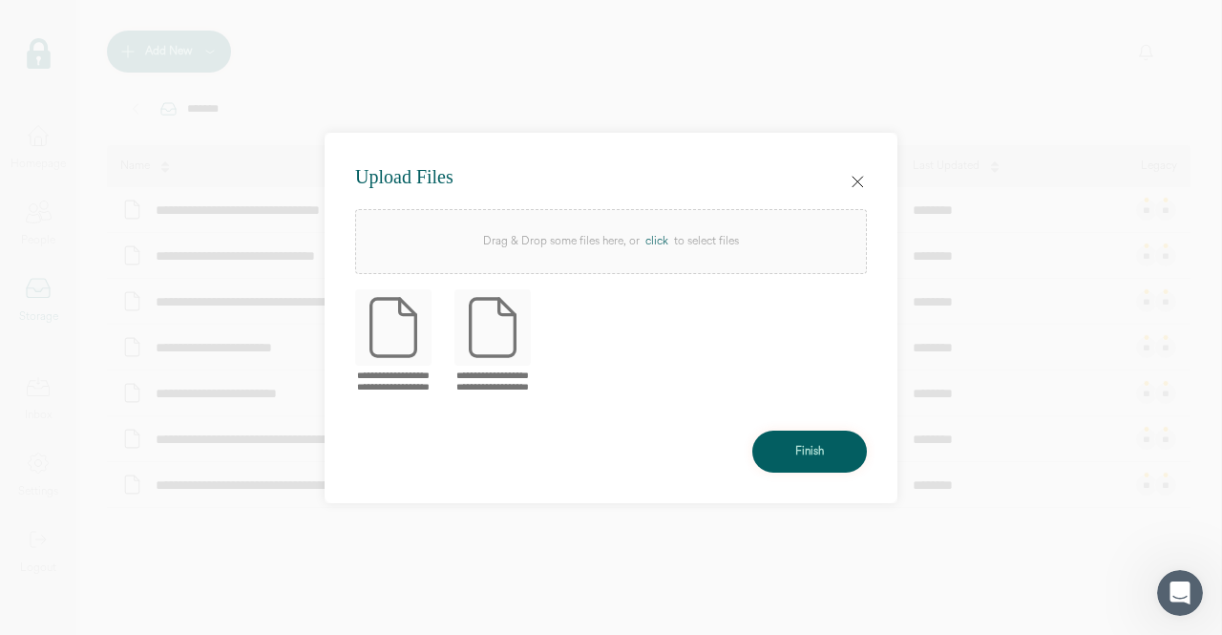
click at [797, 453] on div "Finish" at bounding box center [810, 451] width 29 height 19
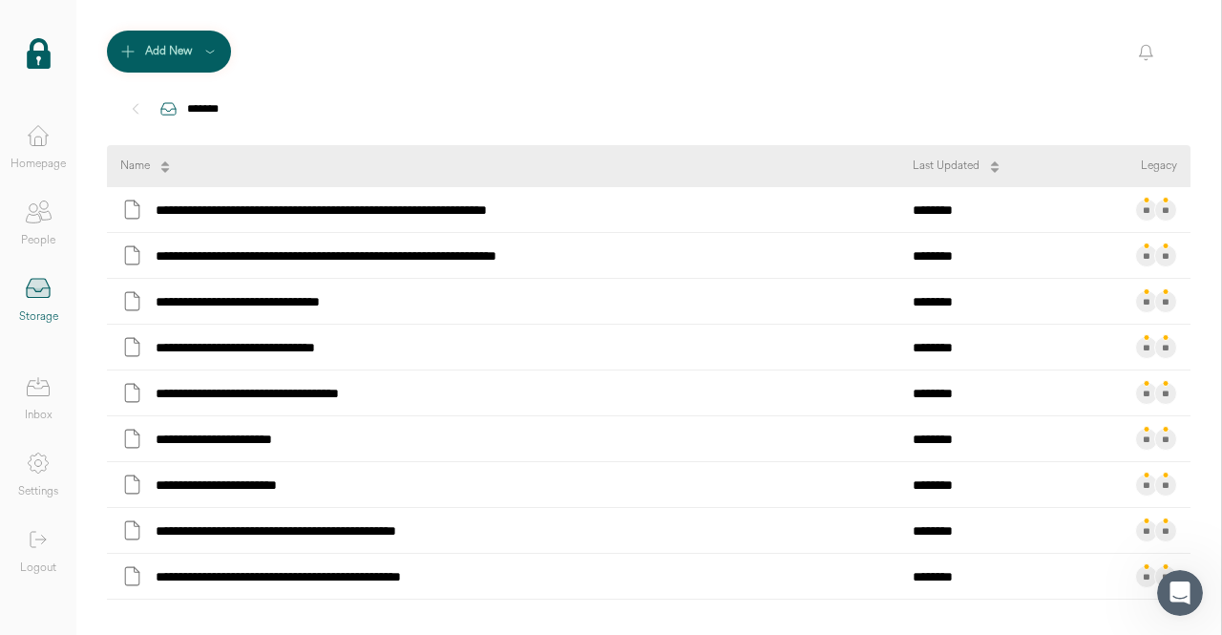
click at [41, 144] on icon at bounding box center [38, 141] width 7 height 9
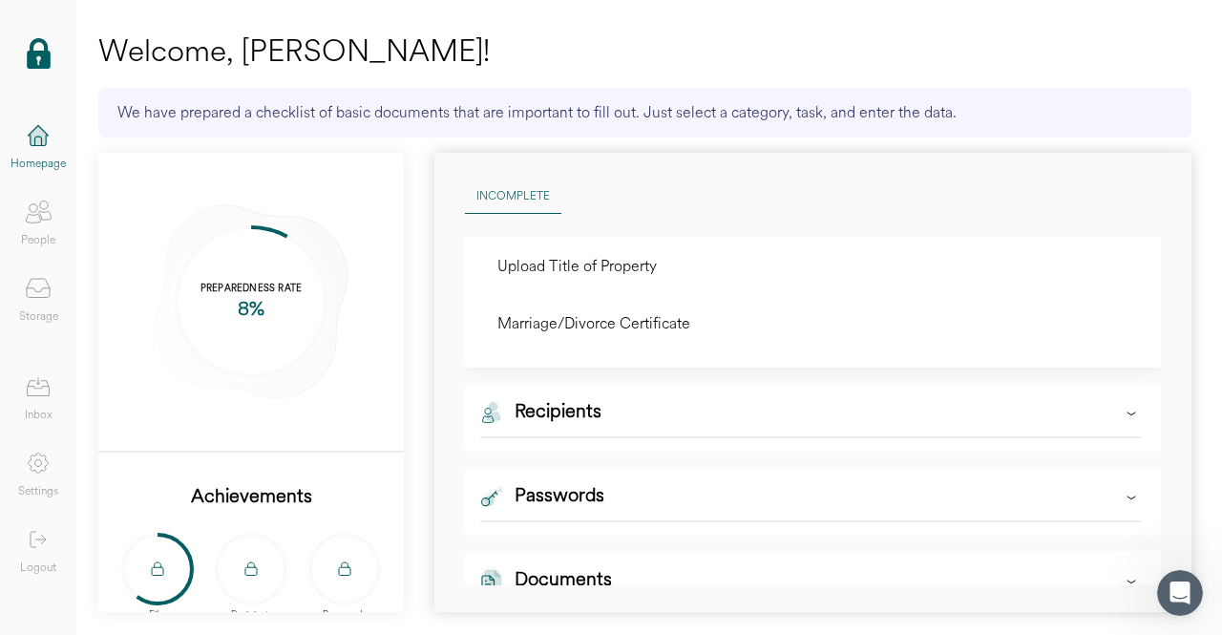
scroll to position [96, 0]
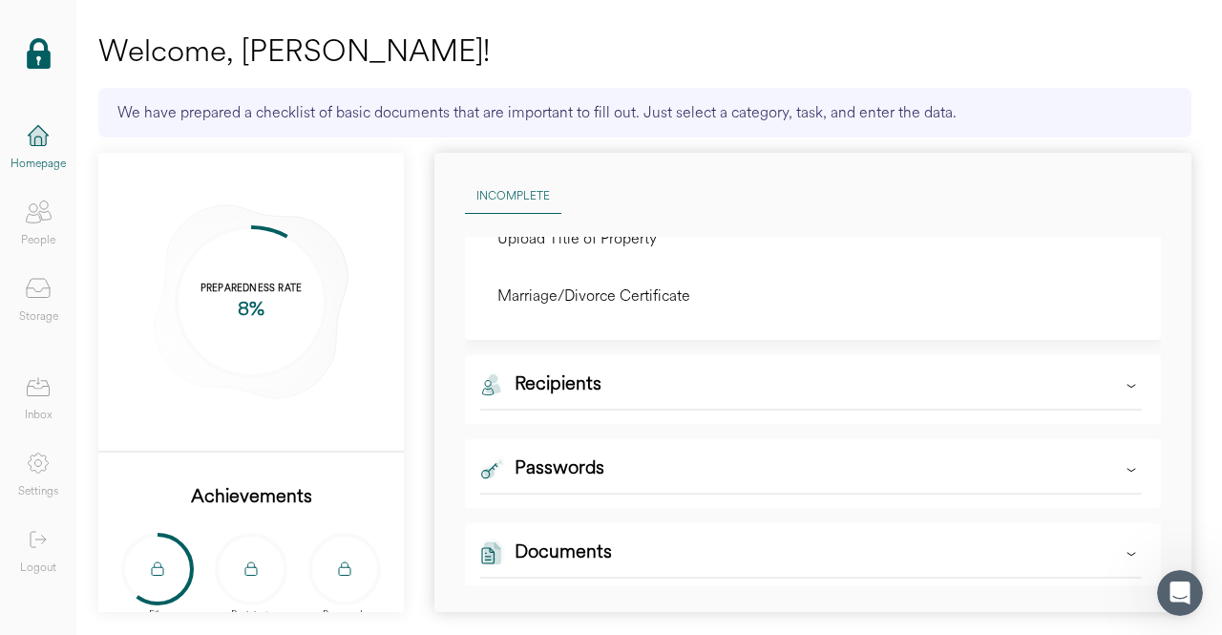
click at [1122, 381] on icon at bounding box center [1131, 385] width 19 height 19
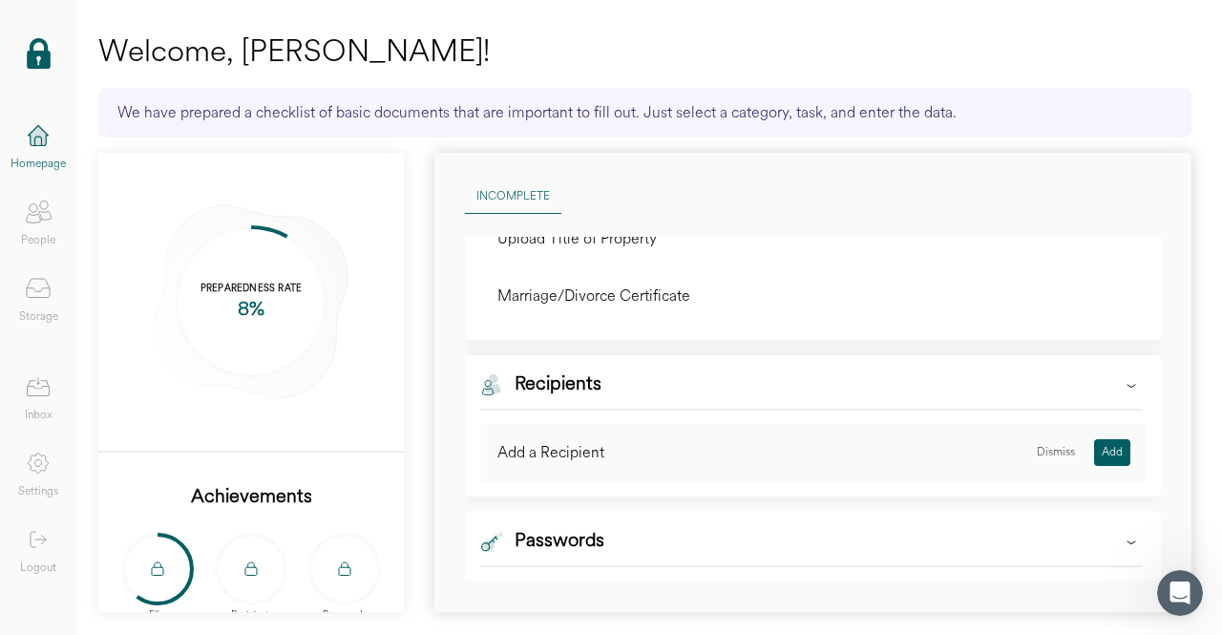
click at [1095, 446] on div "Add" at bounding box center [1113, 452] width 36 height 27
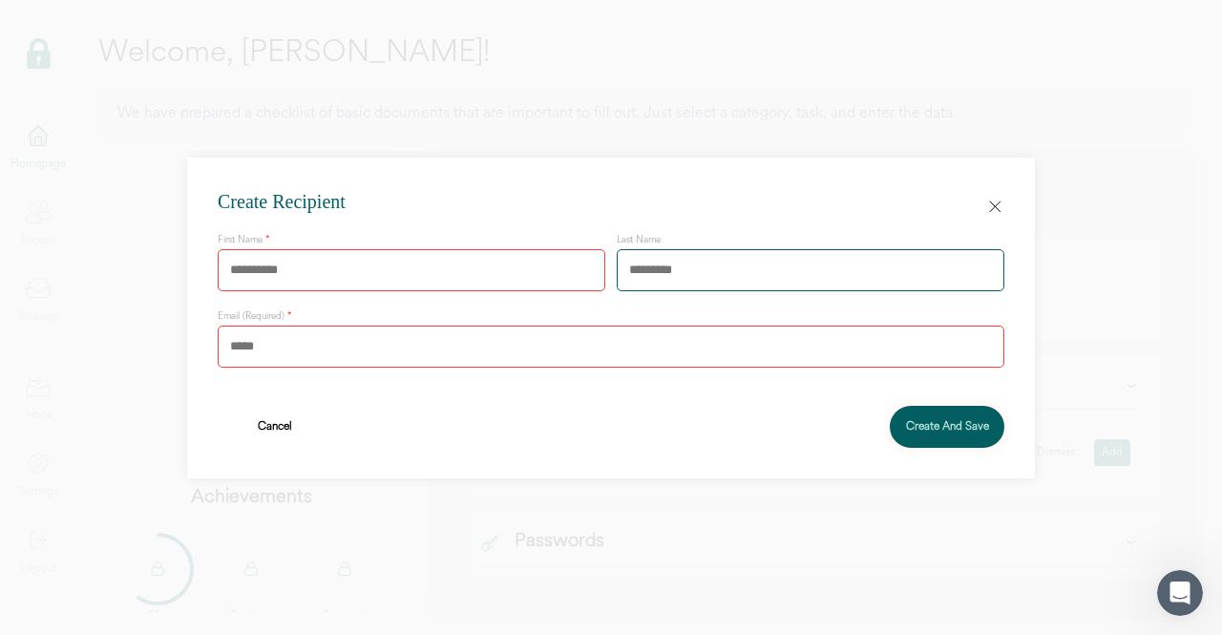
click at [995, 202] on icon at bounding box center [995, 206] width 19 height 19
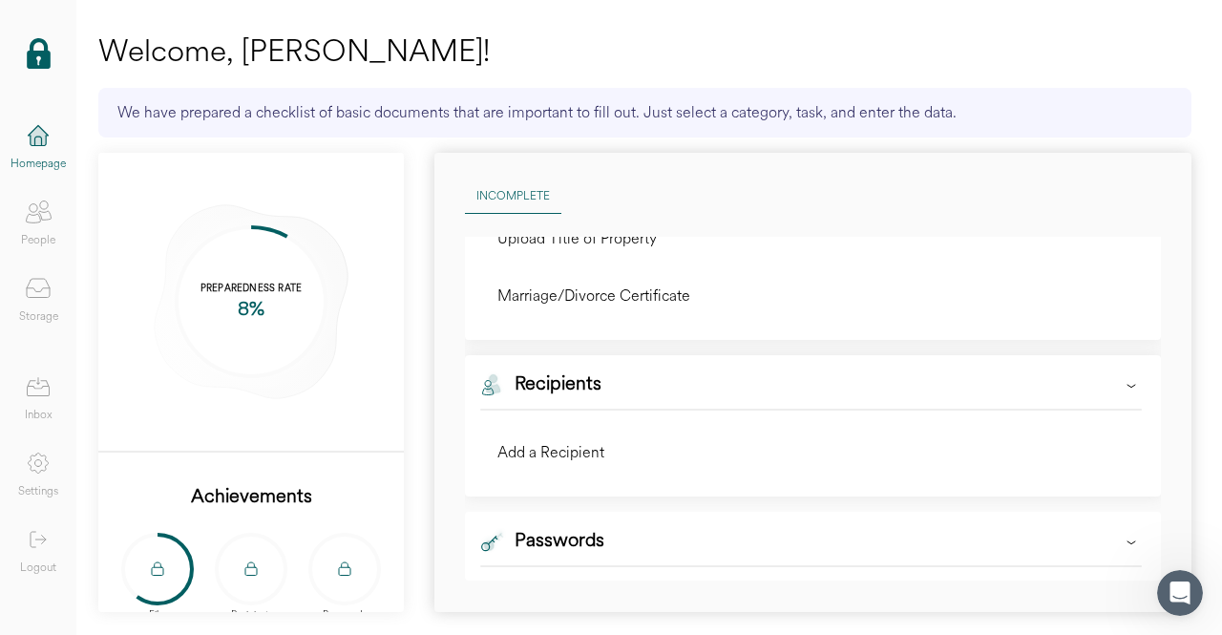
click at [27, 215] on icon at bounding box center [38, 212] width 38 height 38
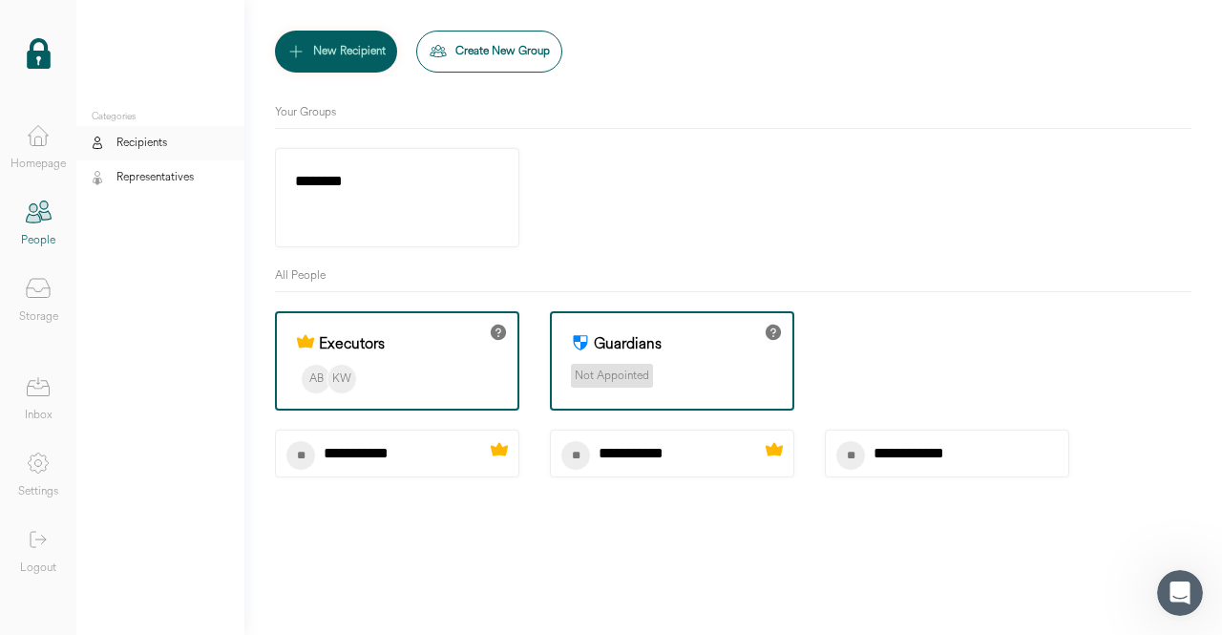
click at [319, 182] on div "********" at bounding box center [398, 181] width 206 height 27
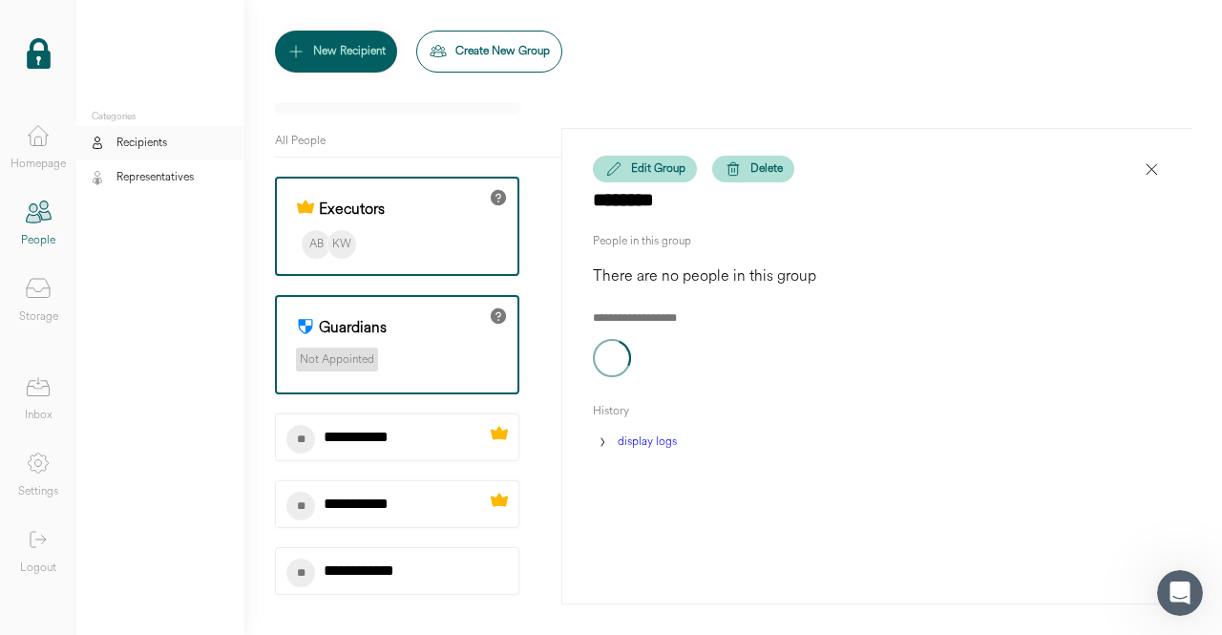
scroll to position [143, 0]
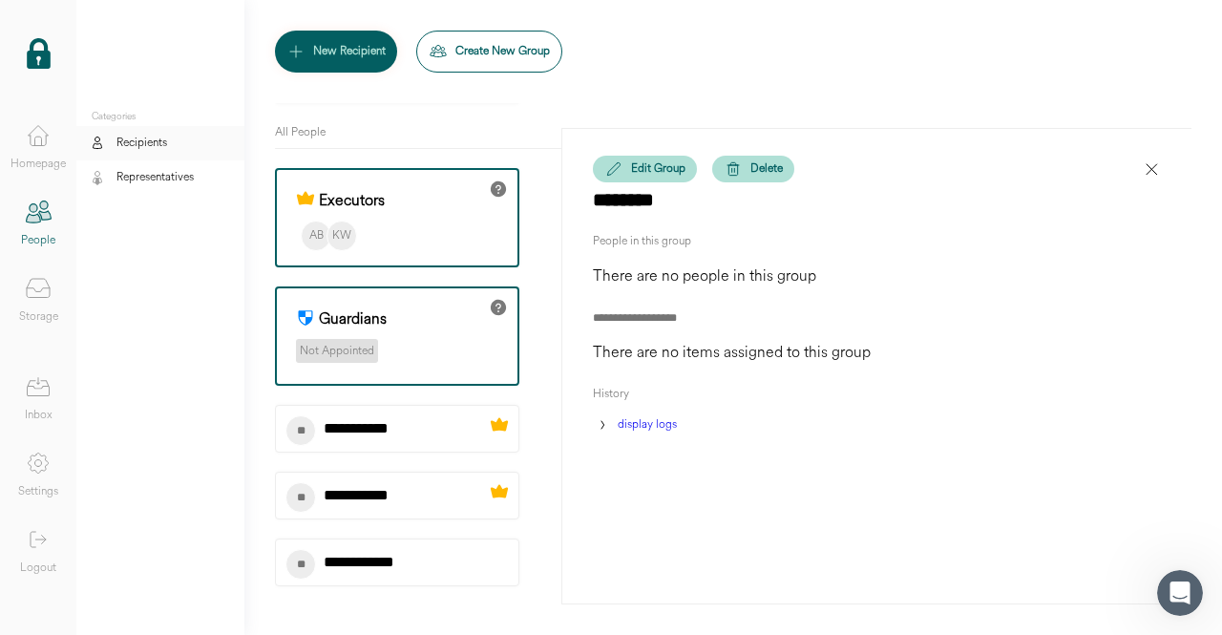
click at [448, 564] on div "** ******* ****" at bounding box center [397, 563] width 244 height 48
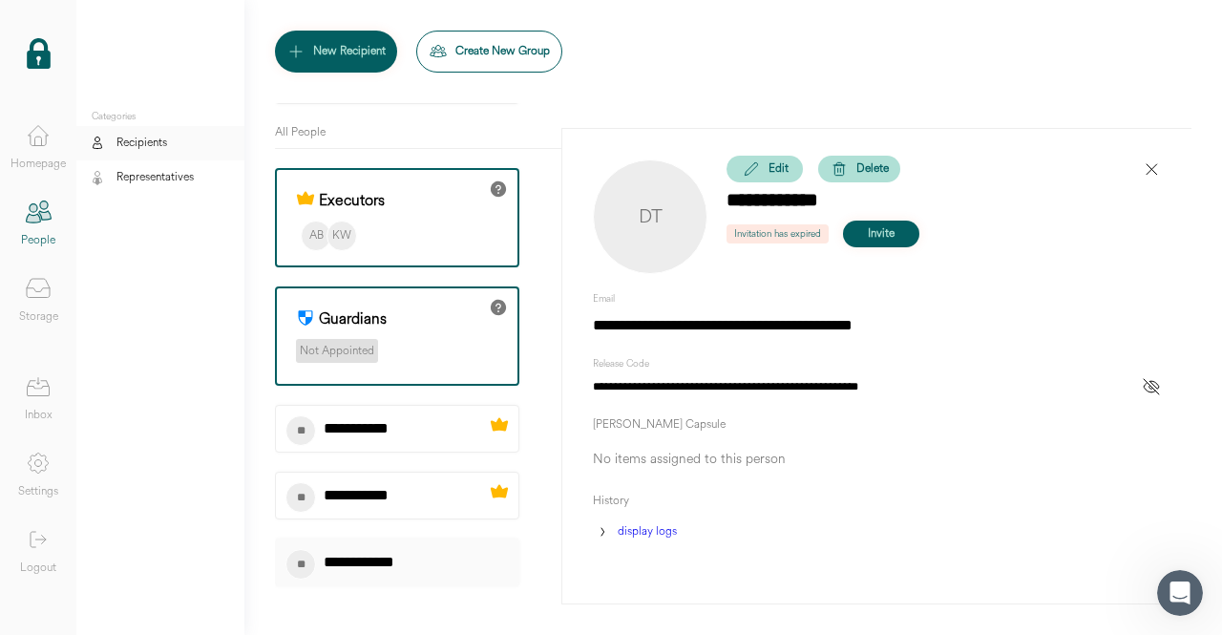
click at [859, 166] on div "Delete" at bounding box center [873, 168] width 32 height 19
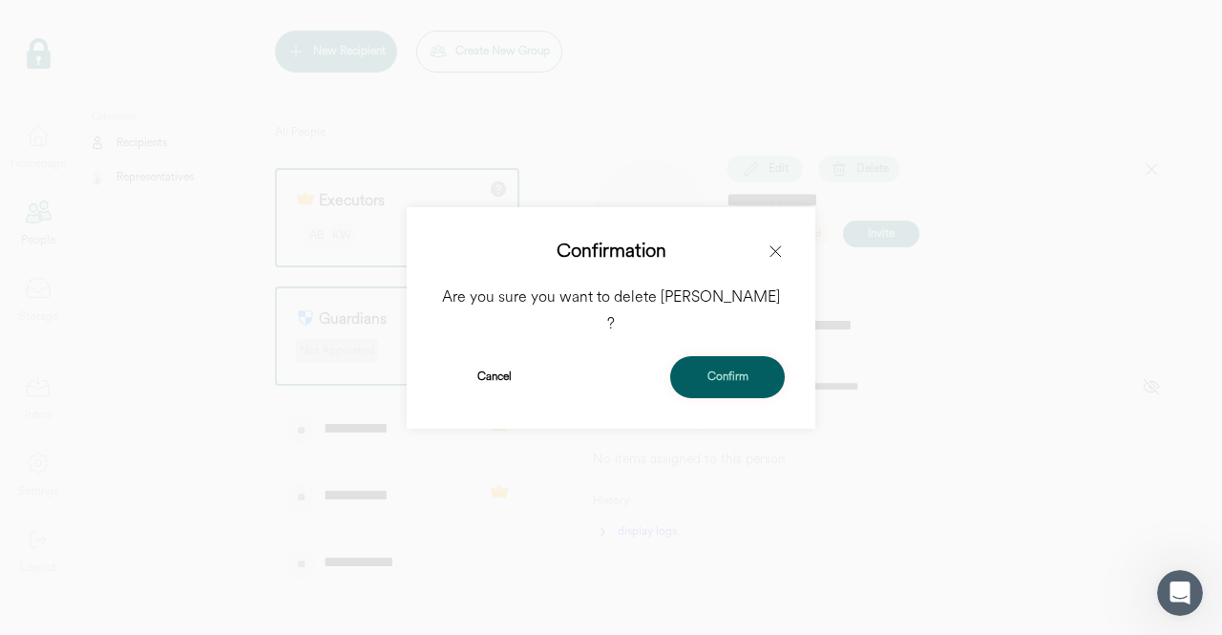
click at [713, 368] on div "Confirm" at bounding box center [728, 377] width 41 height 19
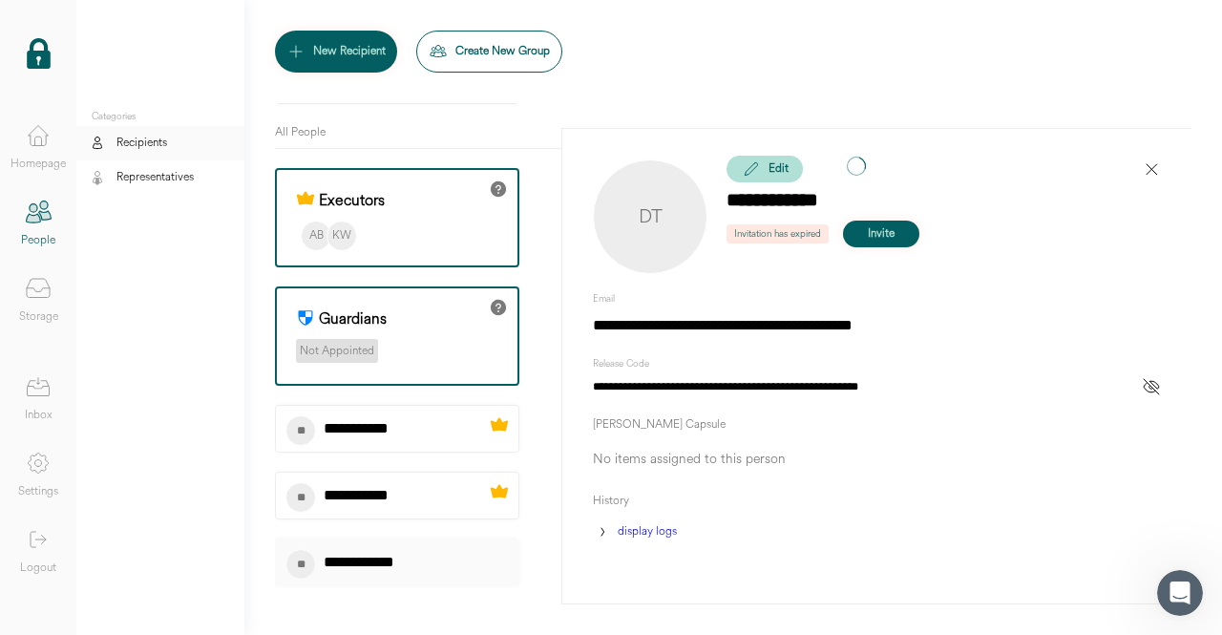
scroll to position [0, 0]
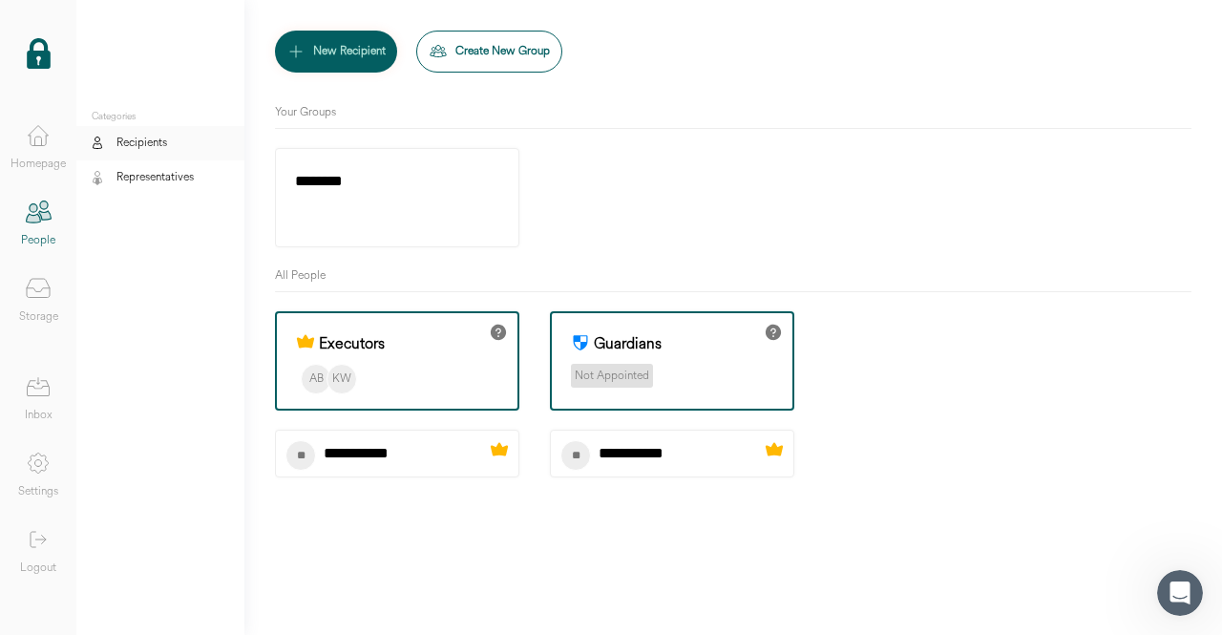
click at [149, 180] on div "Representatives" at bounding box center [155, 177] width 77 height 19
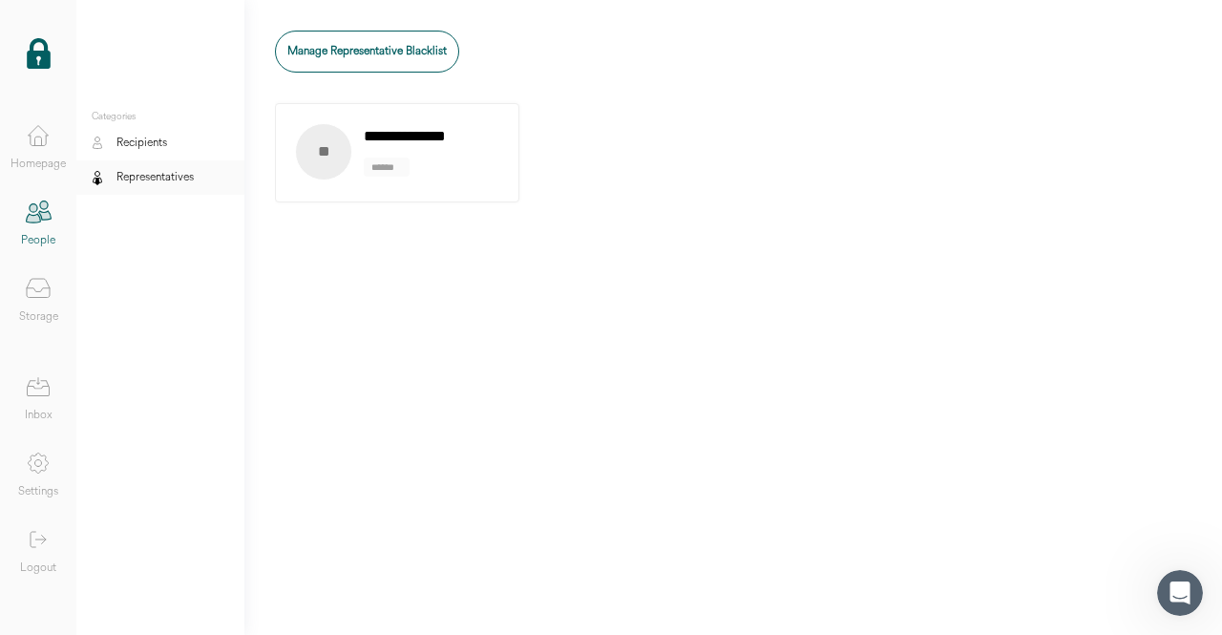
click at [150, 144] on div "Recipients" at bounding box center [142, 143] width 51 height 19
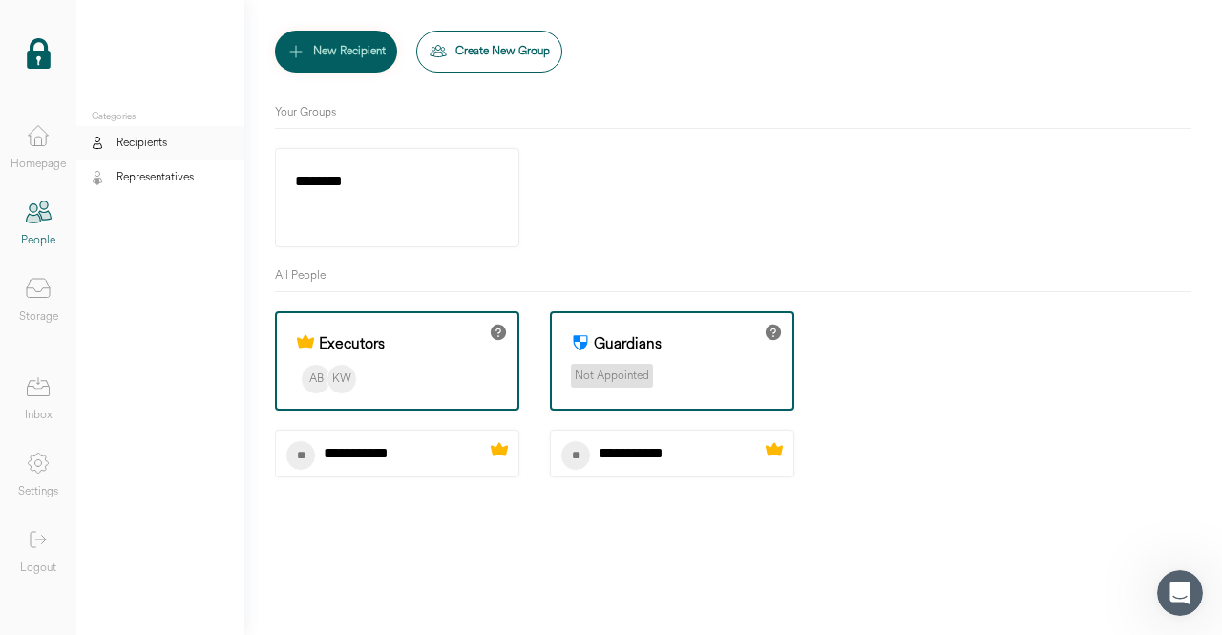
click at [50, 385] on icon at bounding box center [38, 387] width 38 height 38
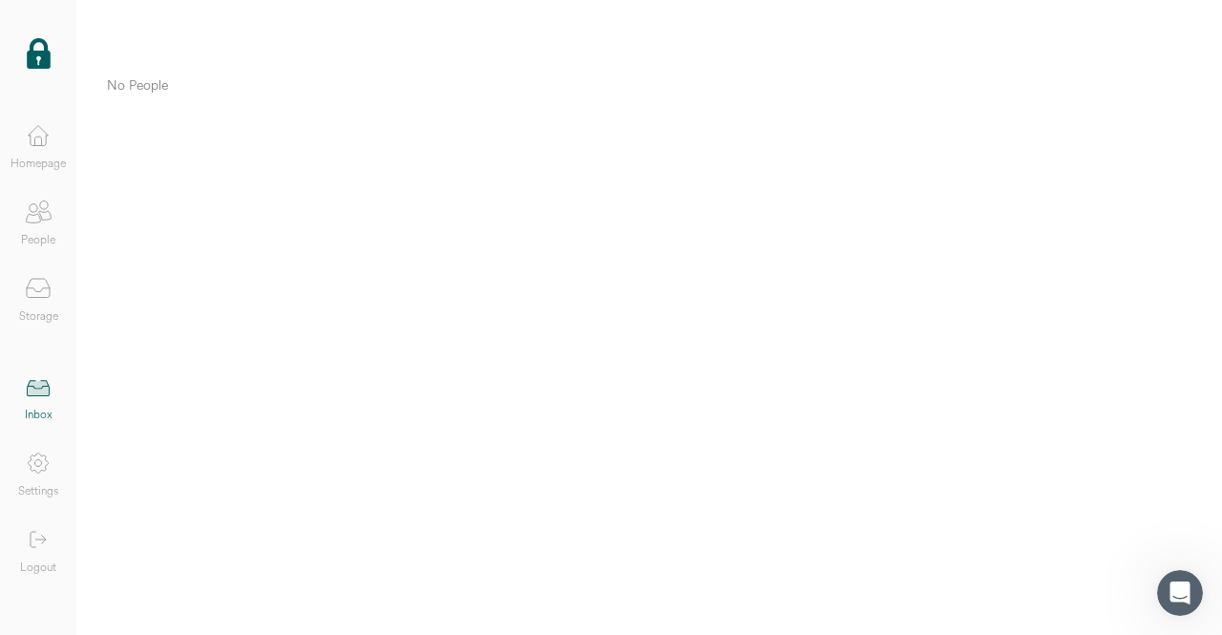
click at [41, 553] on icon at bounding box center [38, 540] width 38 height 38
